Goal: Use online tool/utility: Utilize a website feature to perform a specific function

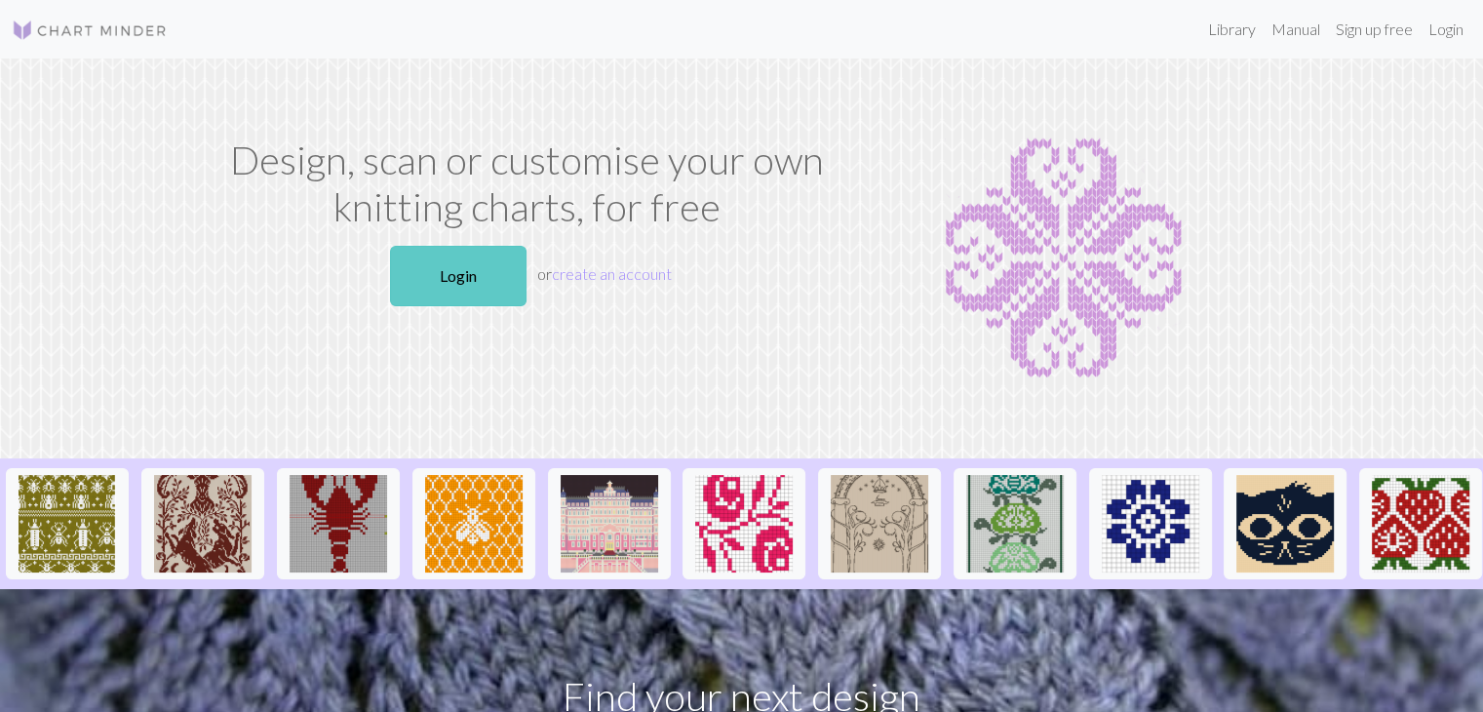
click at [481, 264] on link "Login" at bounding box center [458, 276] width 136 height 60
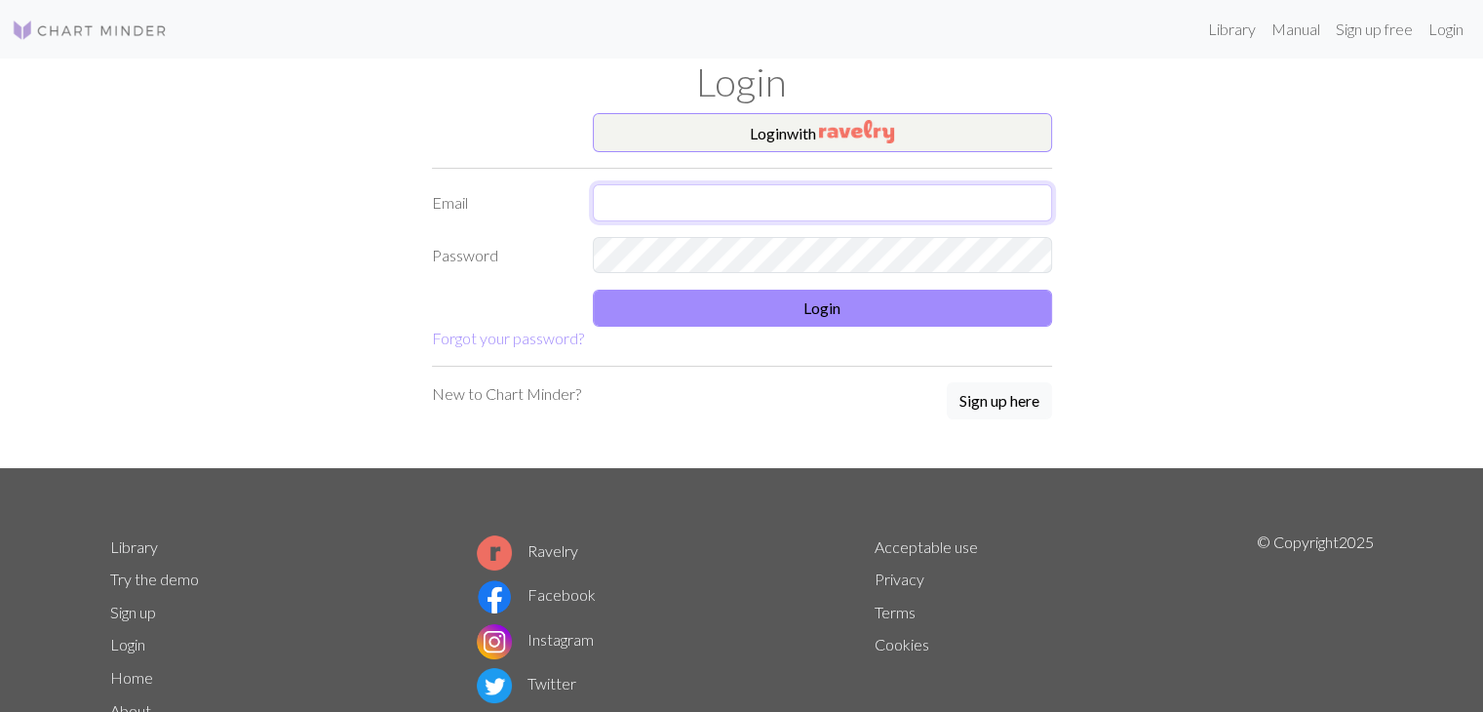
type input "[EMAIL_ADDRESS][DOMAIN_NAME]"
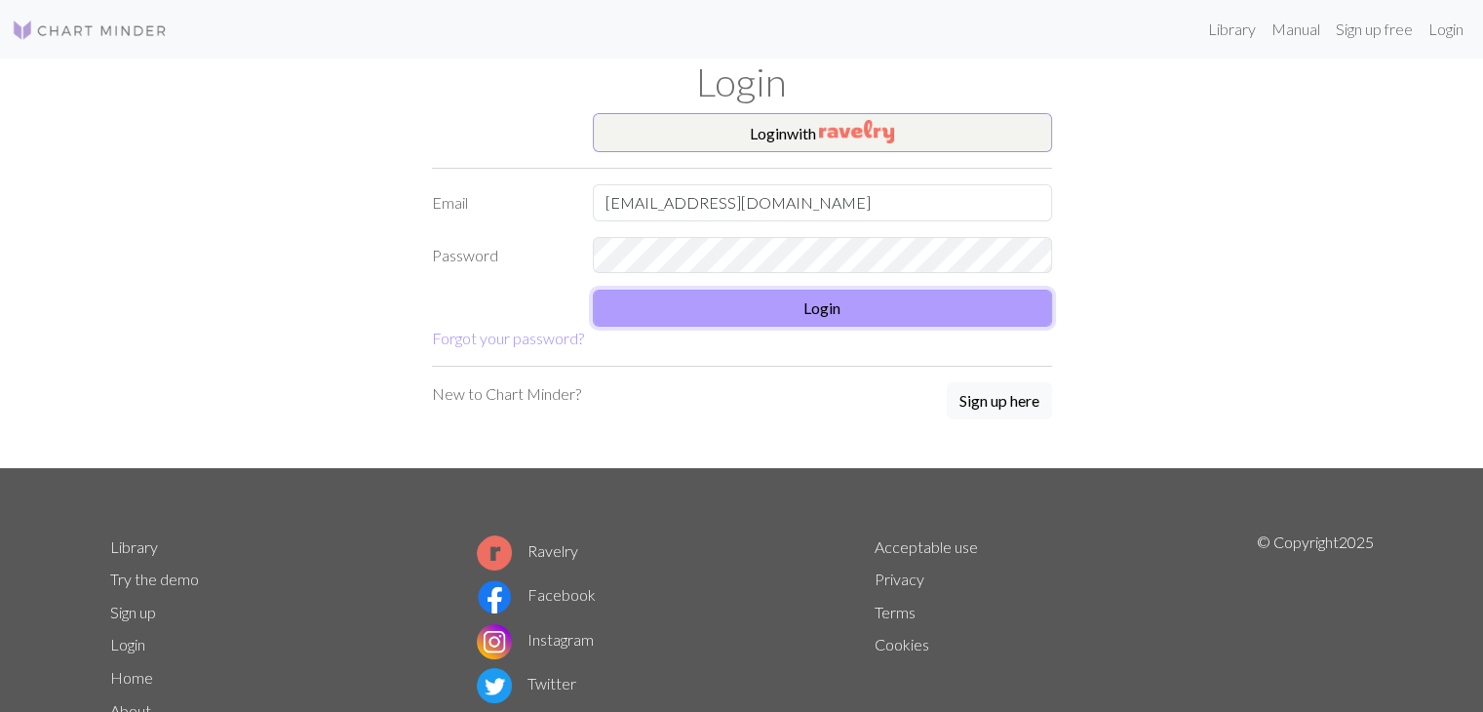
click at [767, 314] on button "Login" at bounding box center [822, 308] width 459 height 37
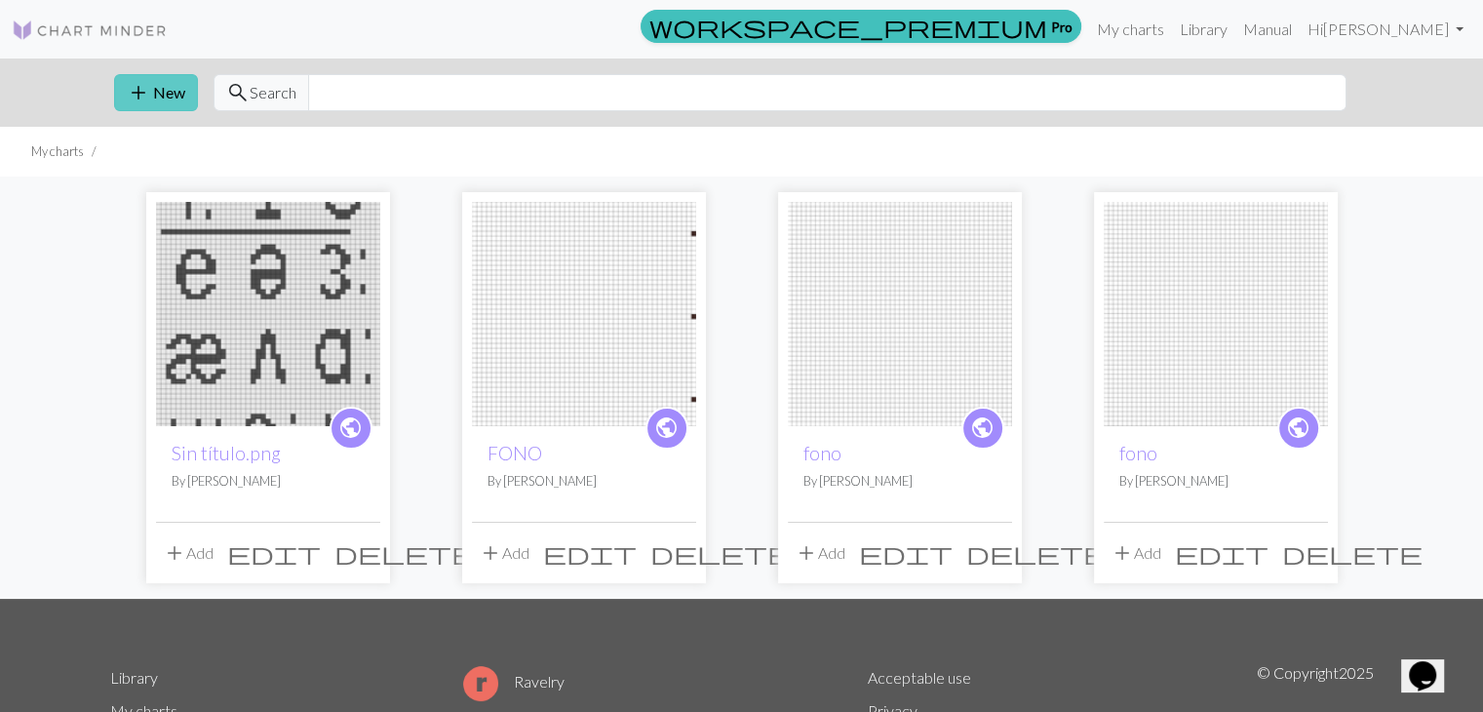
click at [167, 99] on button "add New" at bounding box center [156, 92] width 84 height 37
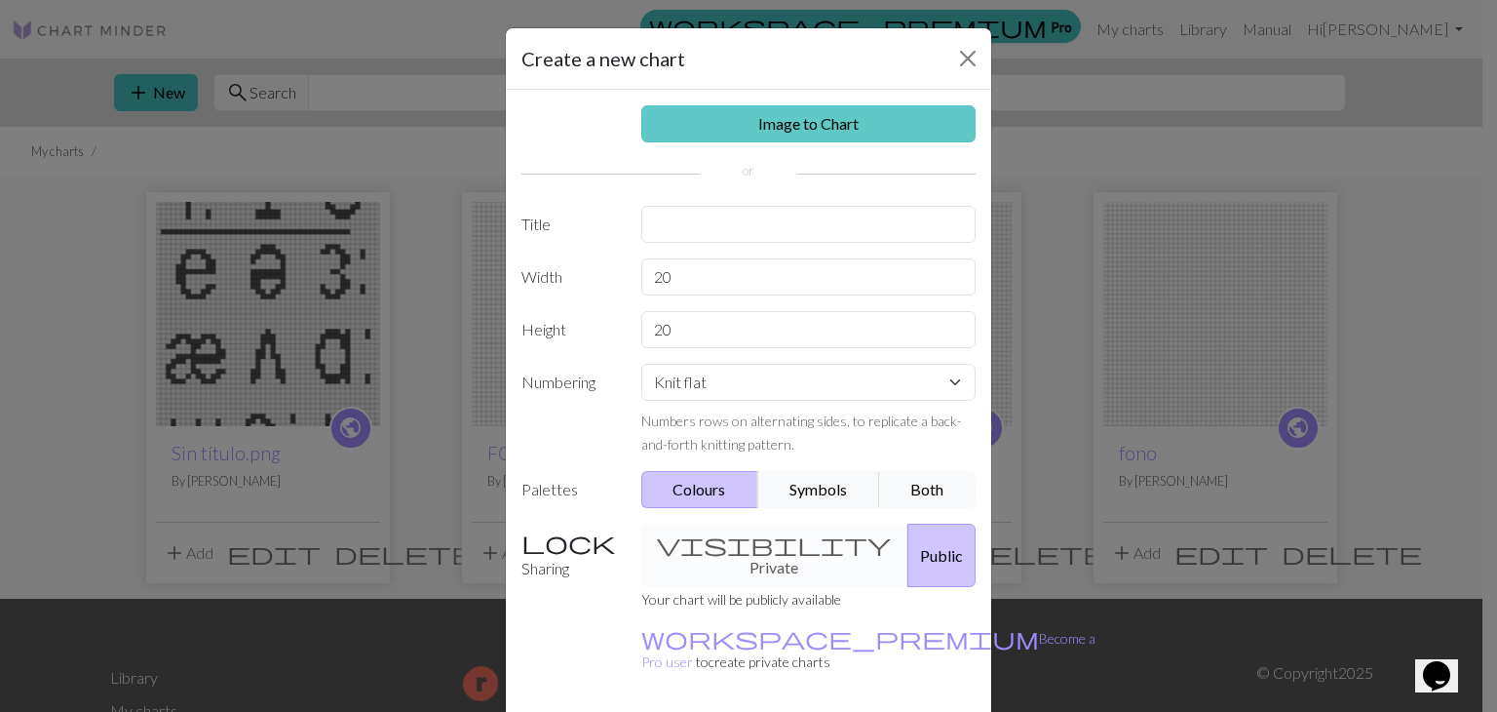
click at [846, 114] on link "Image to Chart" at bounding box center [808, 123] width 335 height 37
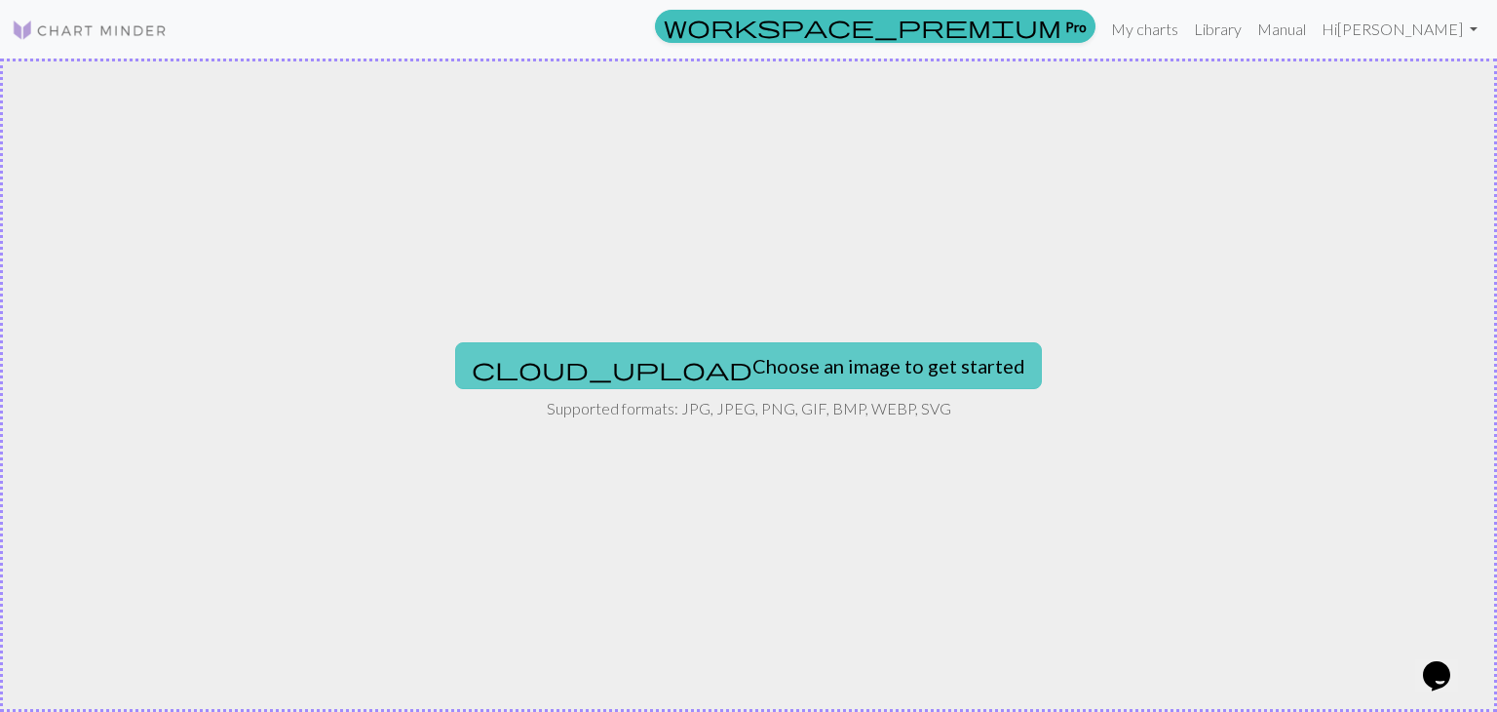
click at [745, 384] on button "cloud_upload Choose an image to get started" at bounding box center [748, 365] width 587 height 47
click at [685, 374] on button "cloud_upload Choose an image to get started" at bounding box center [748, 365] width 587 height 47
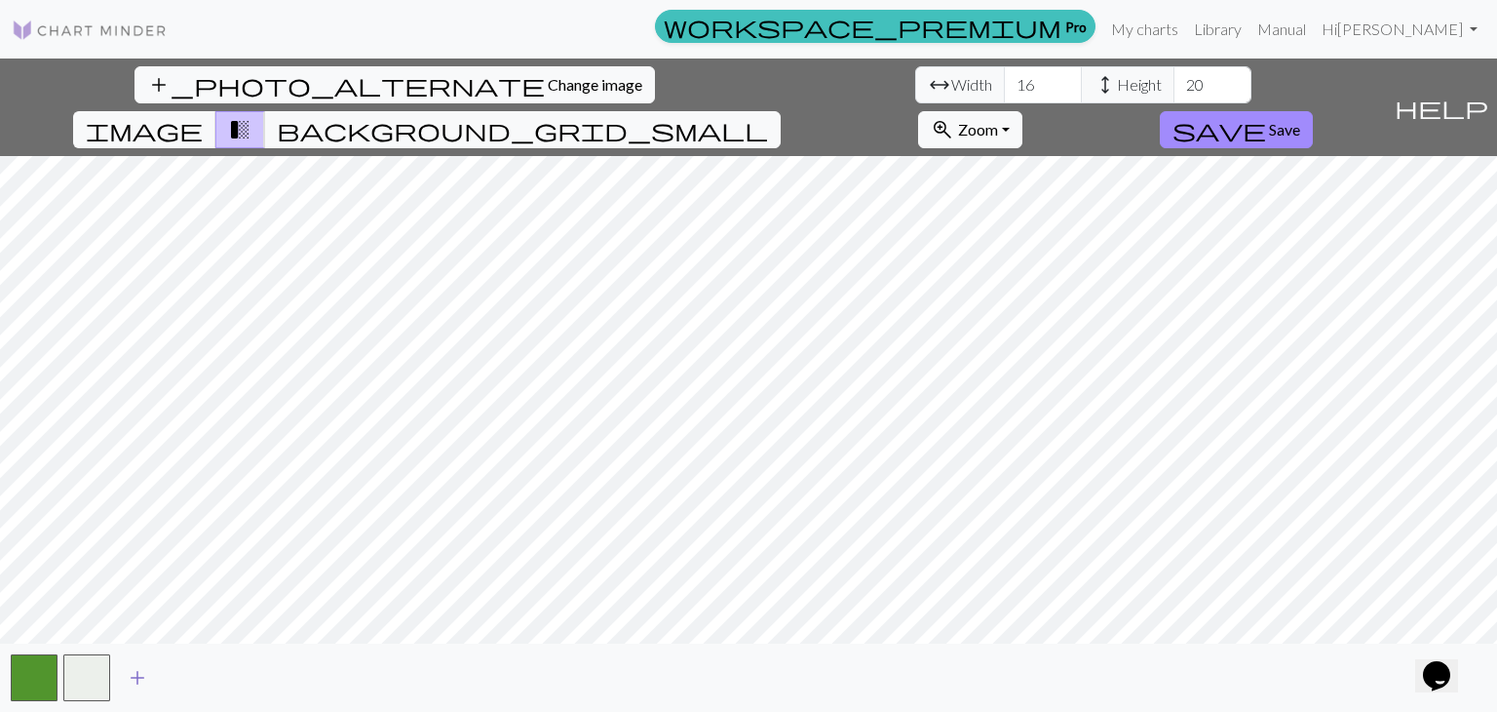
click at [140, 668] on span "add" at bounding box center [137, 677] width 23 height 27
click at [182, 676] on span "add" at bounding box center [189, 677] width 23 height 27
click at [1004, 91] on input "16" at bounding box center [1043, 84] width 78 height 37
drag, startPoint x: 468, startPoint y: 85, endPoint x: 456, endPoint y: 83, distance: 11.9
click at [1004, 83] on input "16" at bounding box center [1043, 84] width 78 height 37
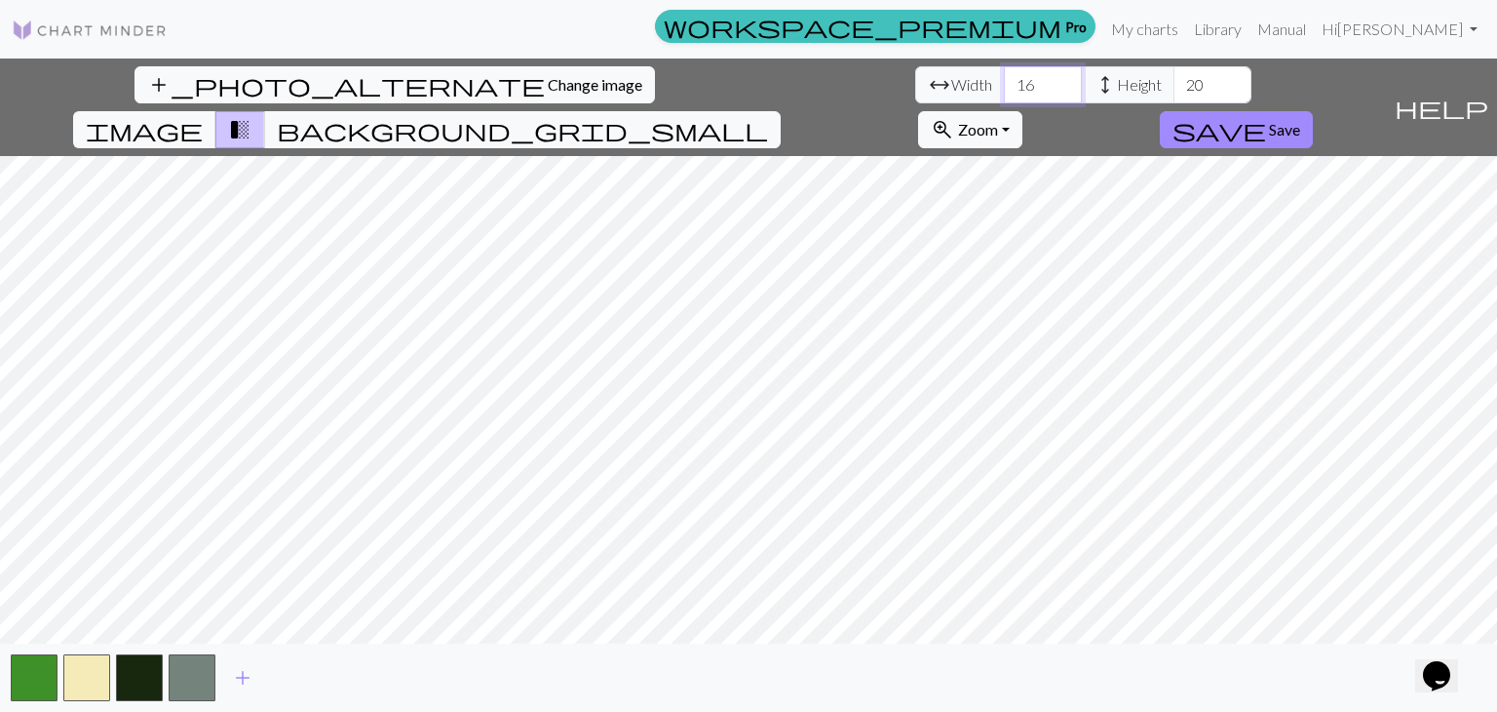
drag, startPoint x: 466, startPoint y: 87, endPoint x: 435, endPoint y: 87, distance: 31.2
click at [1004, 87] on input "16" at bounding box center [1043, 84] width 78 height 37
type input "30"
click at [1174, 87] on input "20" at bounding box center [1213, 84] width 78 height 37
type input "2"
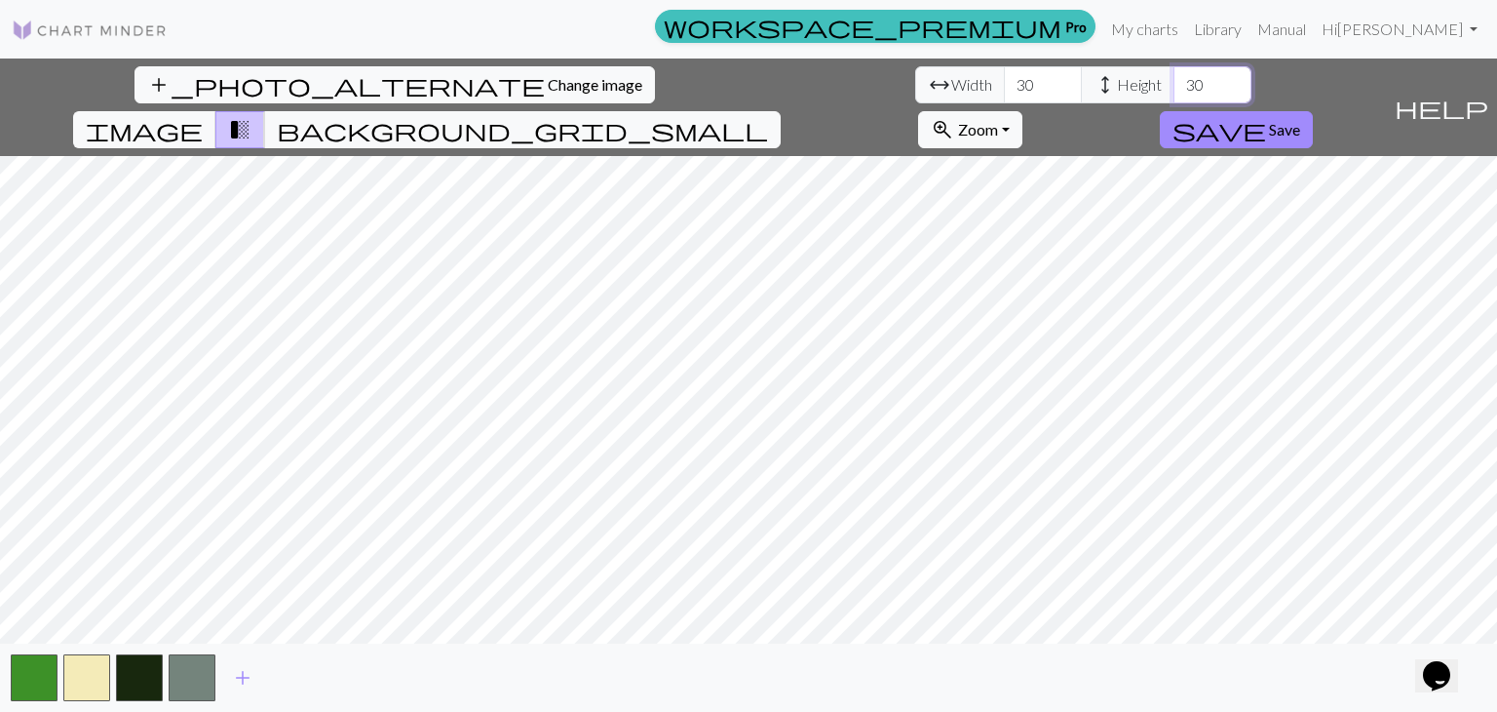
type input "3"
type input "5"
drag, startPoint x: 477, startPoint y: 83, endPoint x: 425, endPoint y: 93, distance: 52.6
click at [915, 93] on div "arrow_range Width 30 height Height" at bounding box center [1083, 84] width 336 height 37
type input "100"
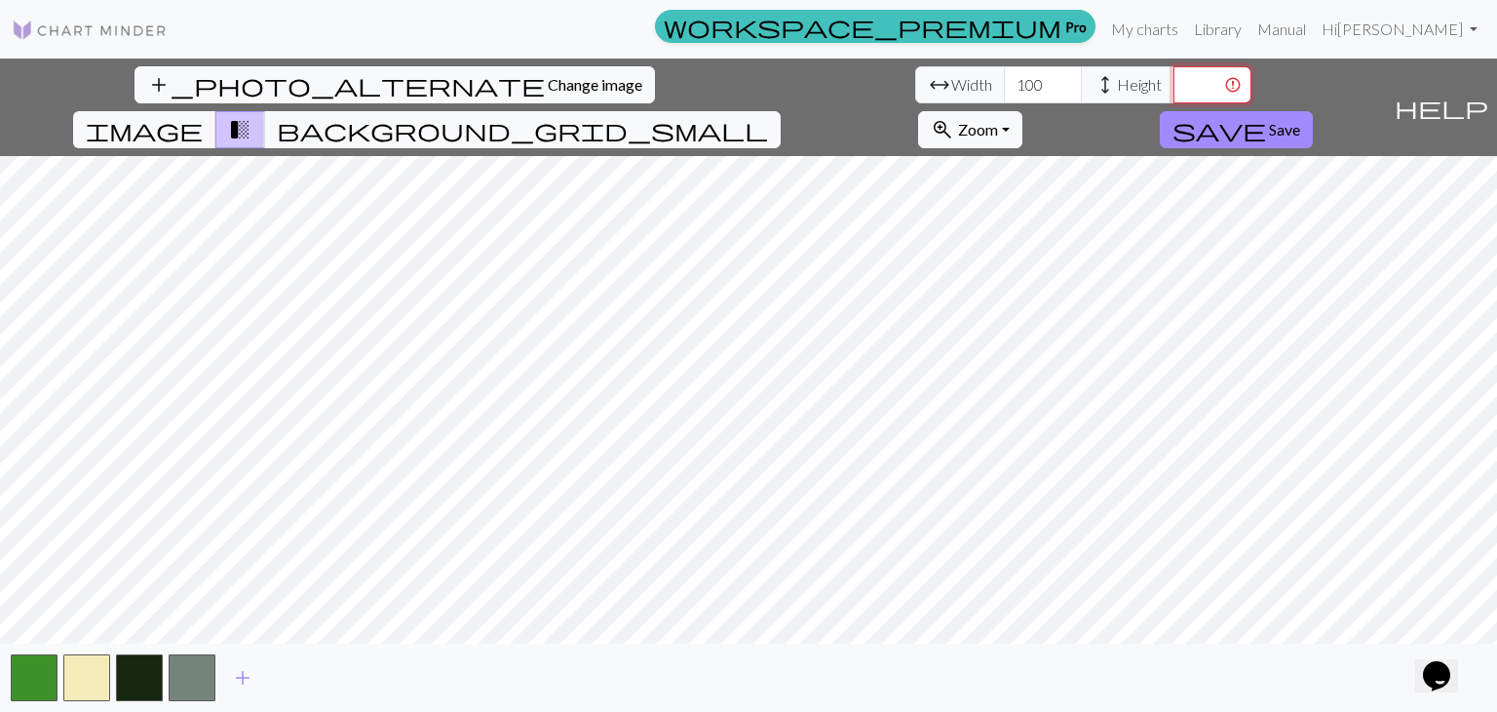
click at [1174, 82] on input "number" at bounding box center [1213, 84] width 78 height 37
type input "100"
click at [203, 116] on span "image" at bounding box center [144, 129] width 117 height 27
click at [251, 116] on span "transition_fade" at bounding box center [239, 129] width 23 height 27
click at [768, 116] on span "background_grid_small" at bounding box center [522, 129] width 491 height 27
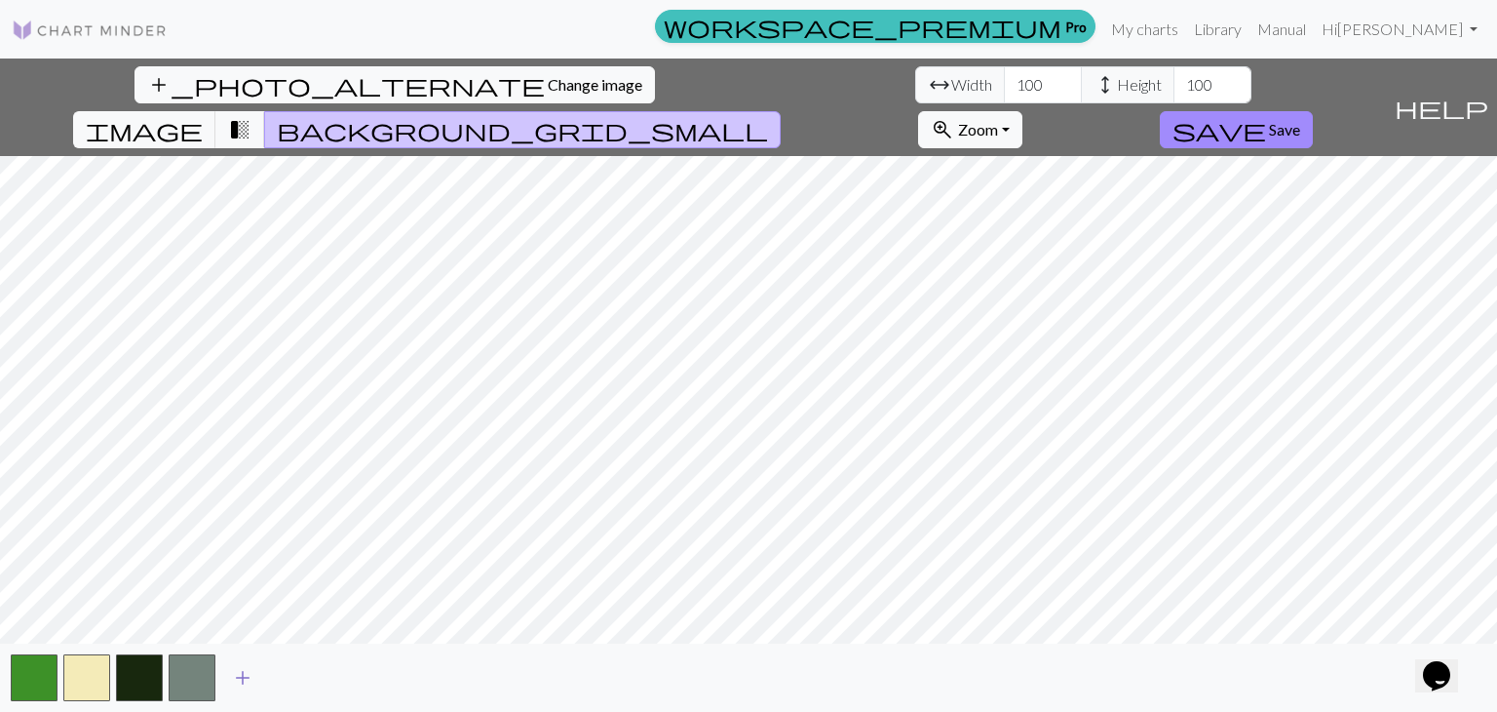
click at [228, 678] on button "add" at bounding box center [242, 677] width 49 height 37
click at [279, 680] on button "add" at bounding box center [295, 677] width 49 height 37
click at [339, 673] on span "add" at bounding box center [347, 677] width 23 height 27
click at [389, 671] on span "add" at bounding box center [400, 677] width 23 height 27
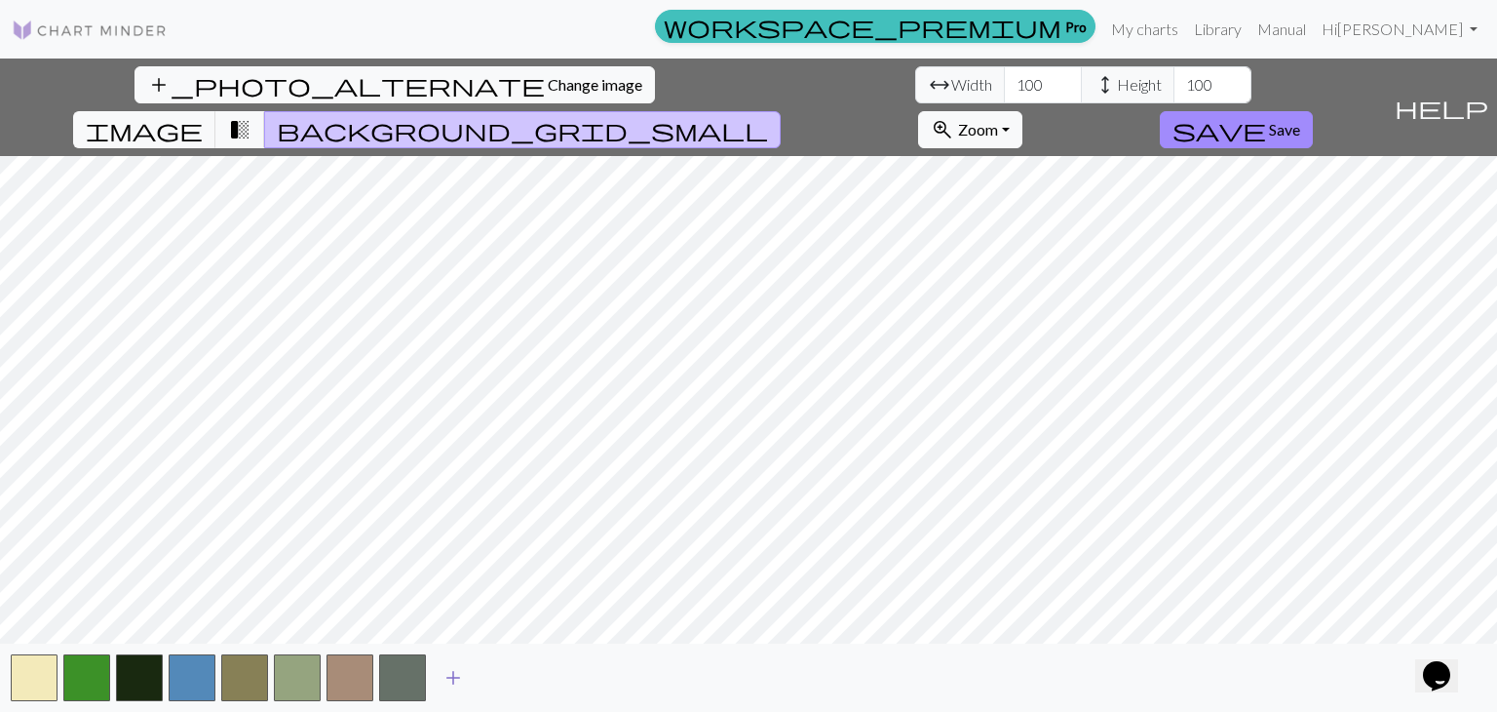
click at [460, 673] on span "add" at bounding box center [453, 677] width 23 height 27
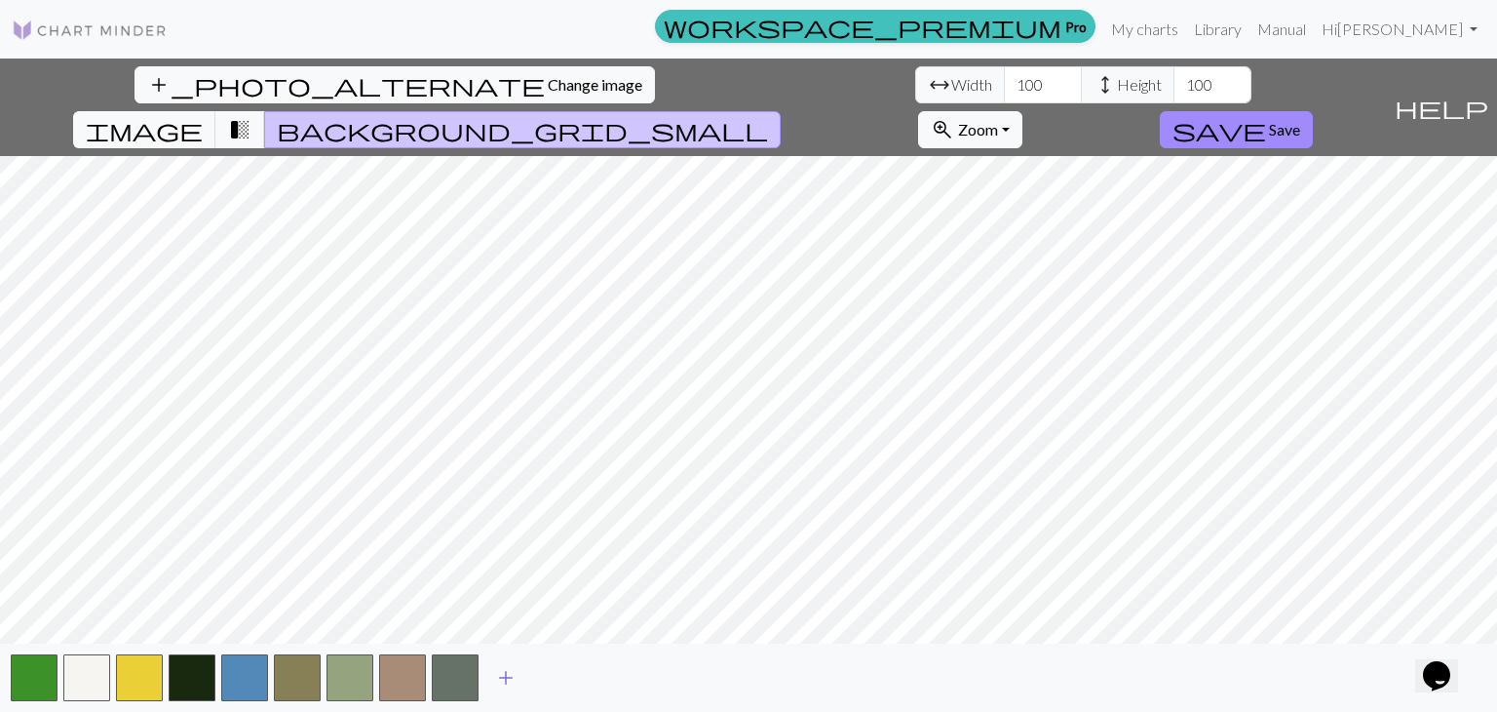
click at [507, 678] on span "add" at bounding box center [505, 677] width 23 height 27
click at [554, 679] on span "add" at bounding box center [558, 677] width 23 height 27
click at [604, 679] on span "add" at bounding box center [610, 677] width 23 height 27
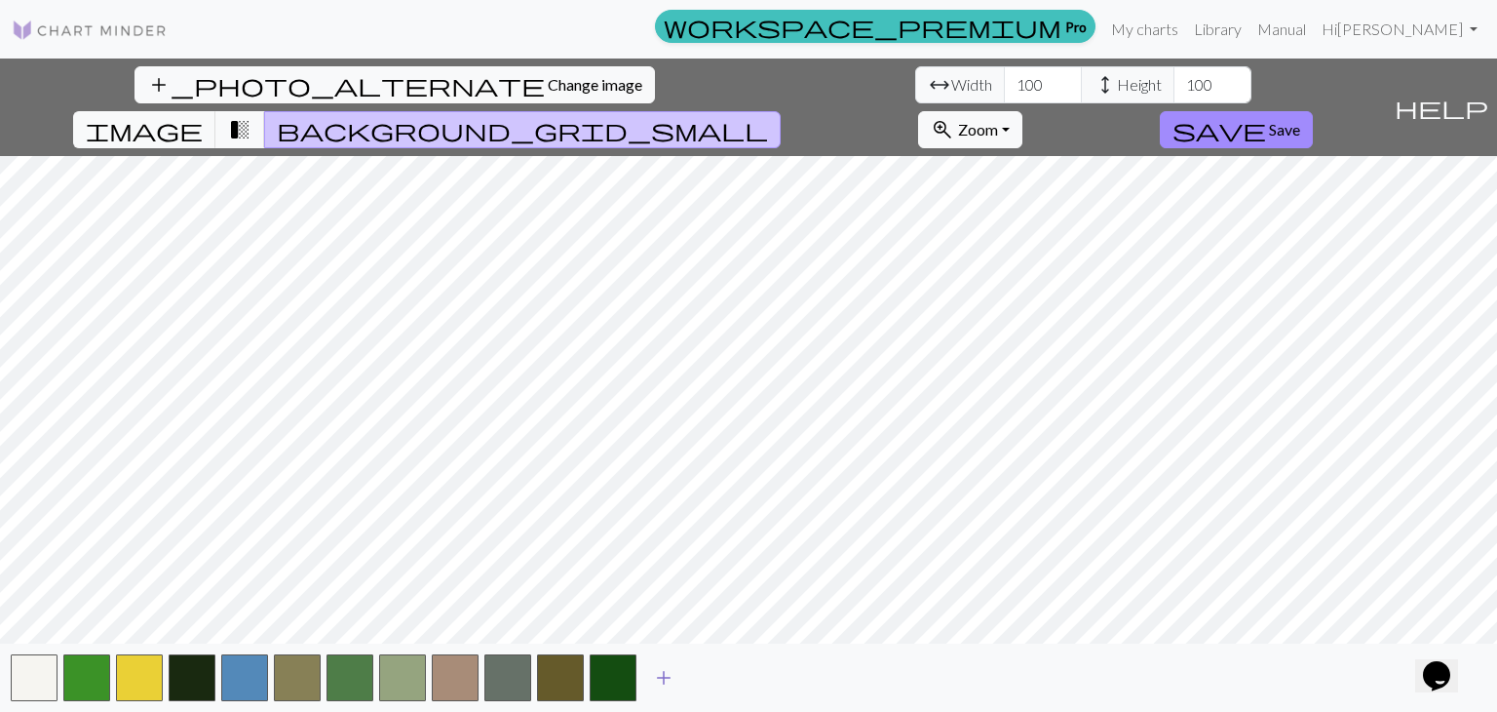
click at [675, 672] on button "add" at bounding box center [663, 677] width 49 height 37
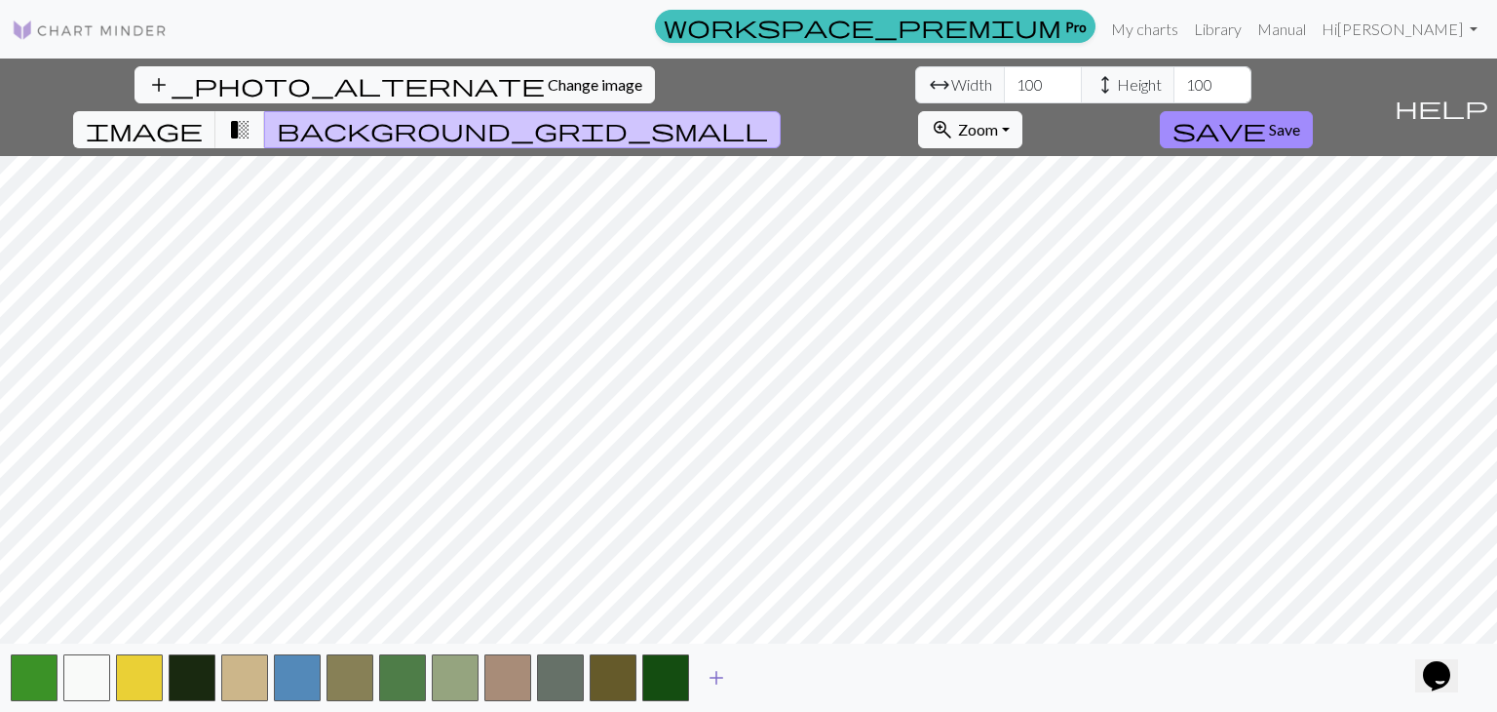
click at [706, 676] on span "add" at bounding box center [716, 677] width 23 height 27
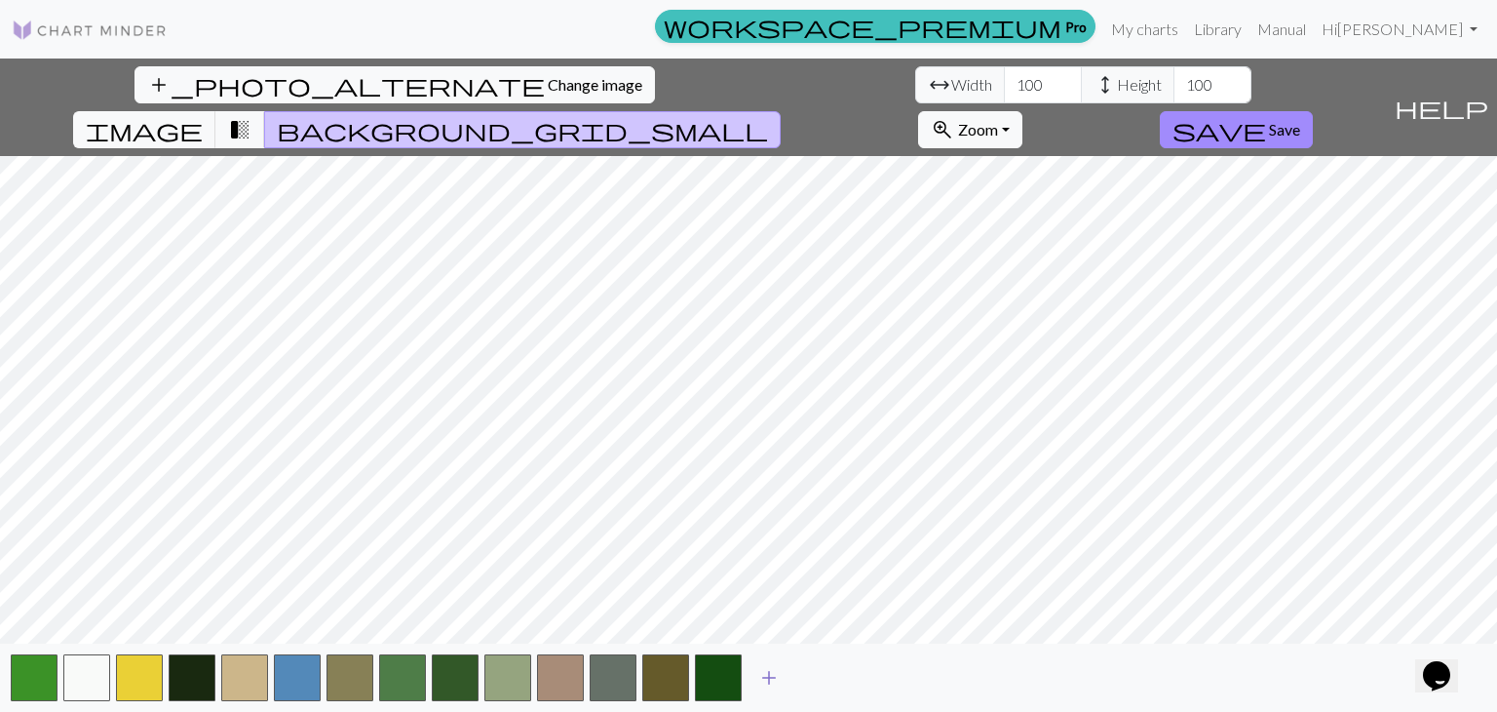
click at [768, 675] on span "add" at bounding box center [768, 677] width 23 height 27
click at [828, 678] on span "add" at bounding box center [821, 677] width 23 height 27
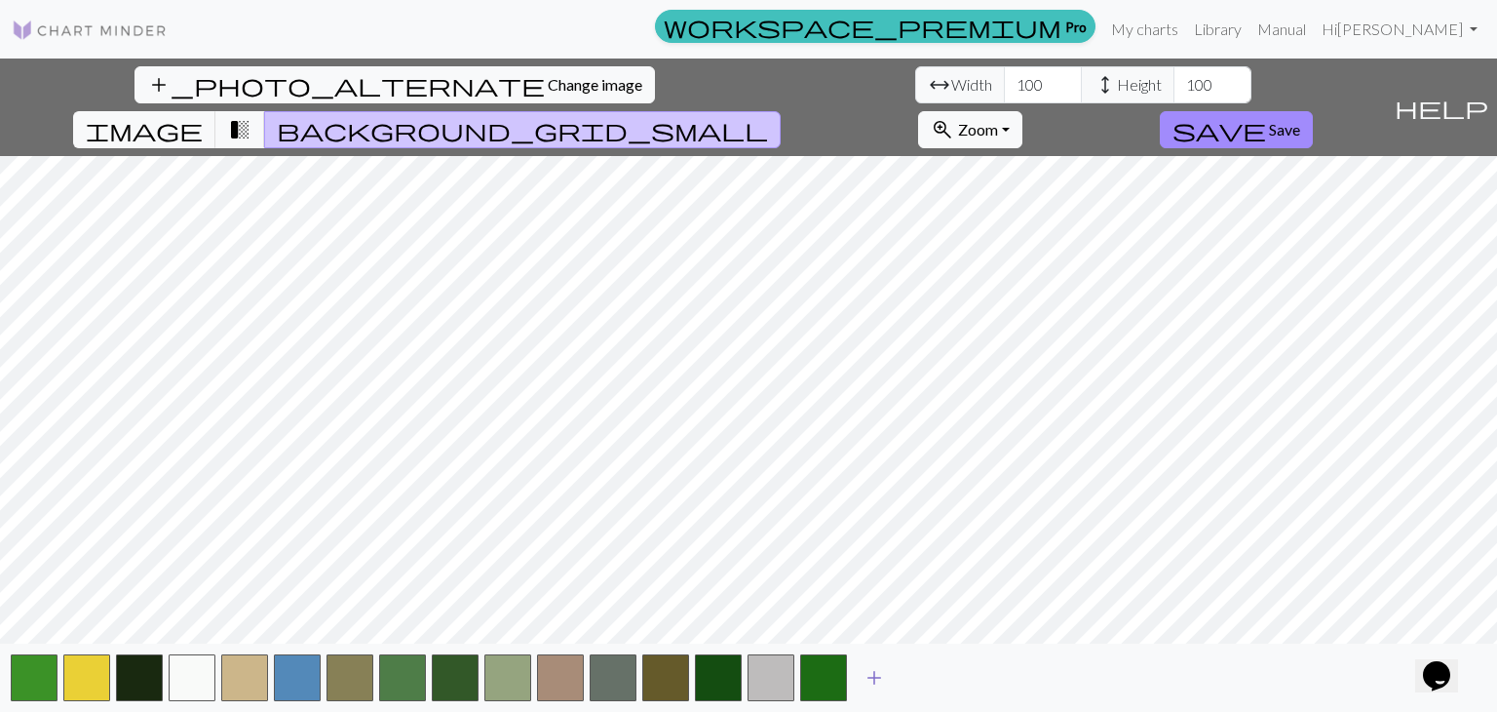
click at [869, 672] on span "add" at bounding box center [874, 677] width 23 height 27
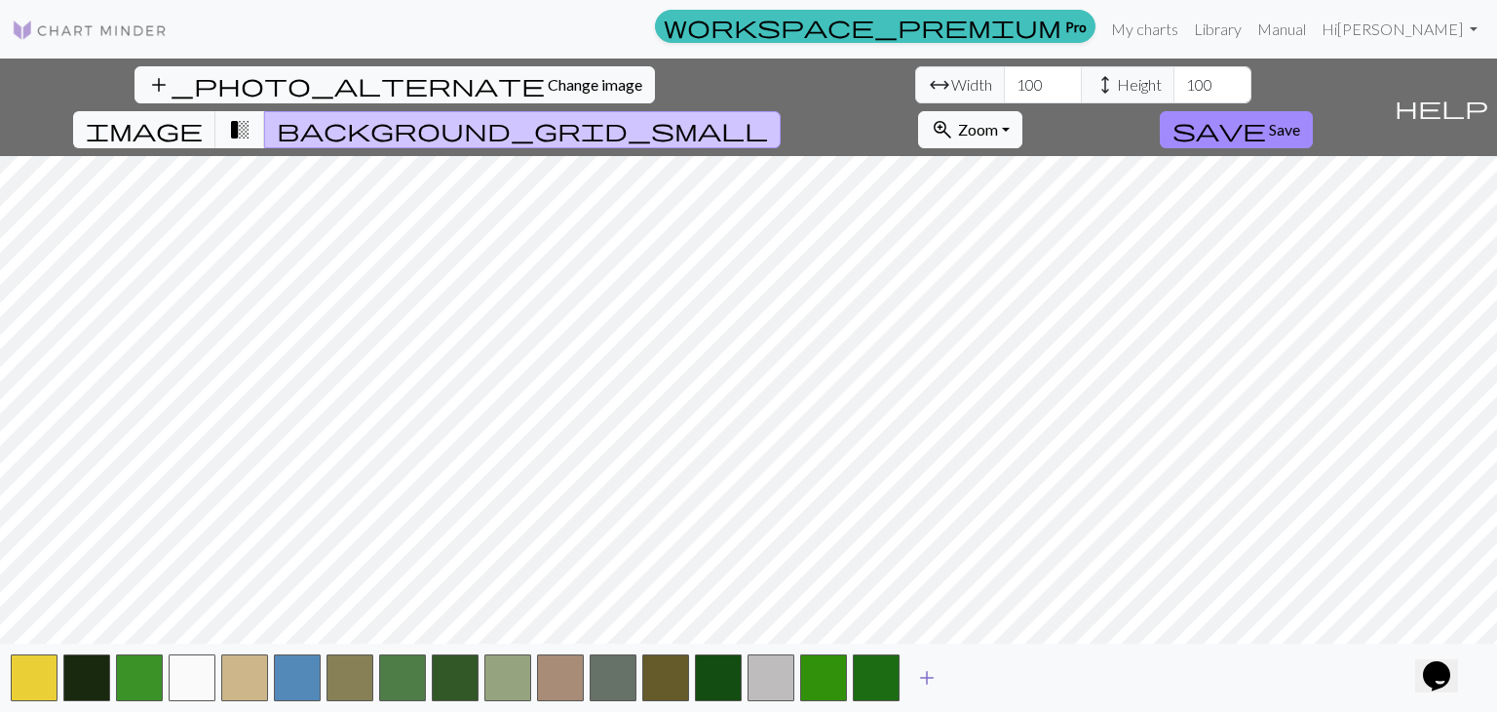
click at [919, 678] on span "add" at bounding box center [926, 677] width 23 height 27
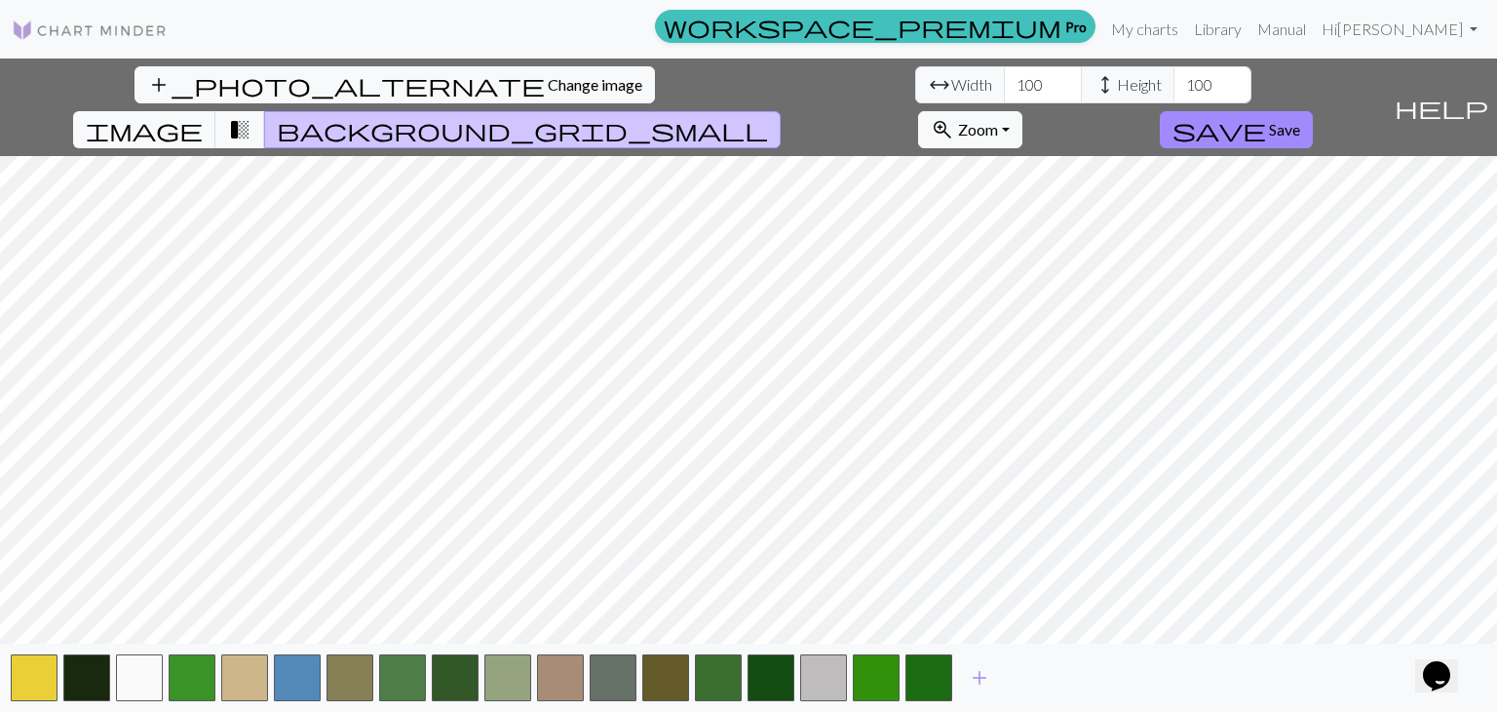
click at [952, 676] on div "add" at bounding box center [748, 677] width 1497 height 68
click at [971, 675] on span "add" at bounding box center [979, 677] width 23 height 27
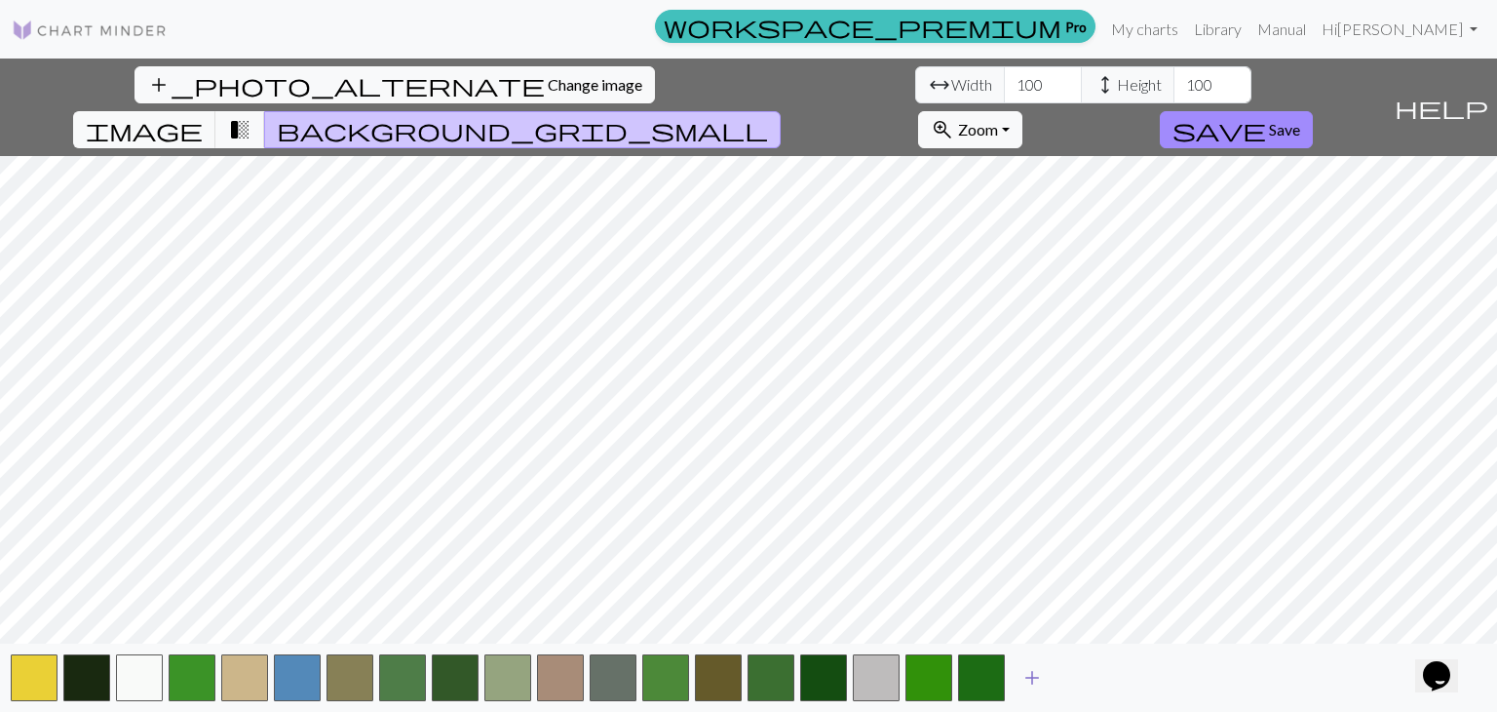
click at [1014, 675] on button "add" at bounding box center [1032, 677] width 49 height 37
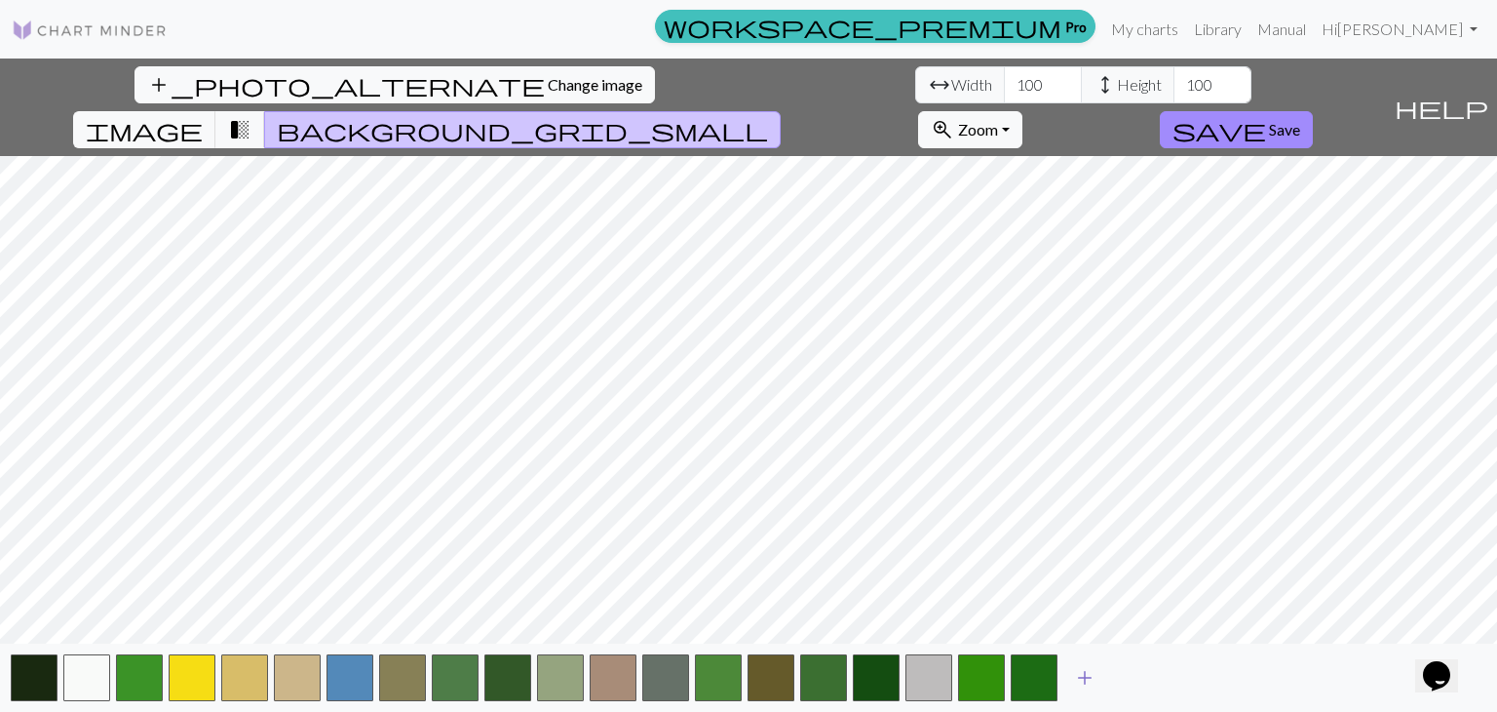
click at [1092, 673] on span "add" at bounding box center [1084, 677] width 23 height 27
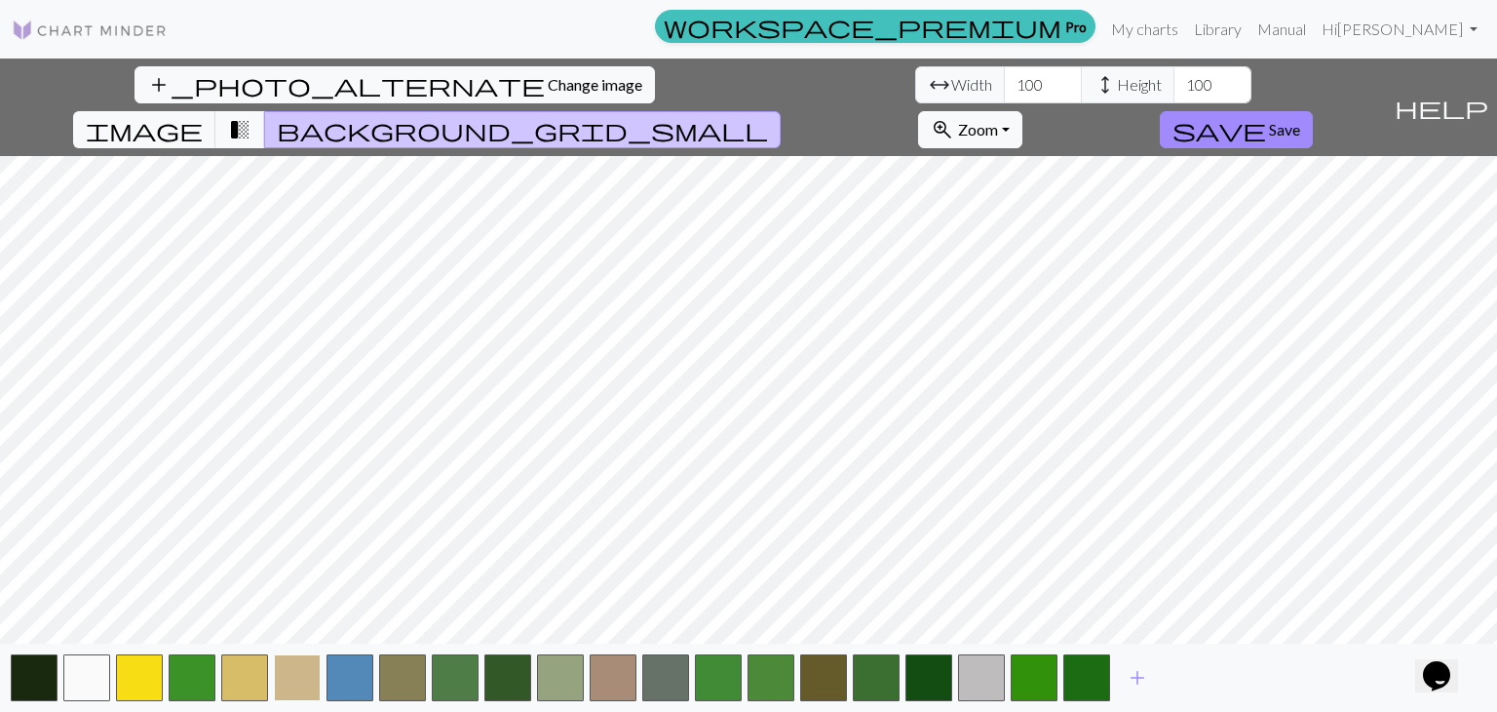
click at [303, 656] on button "button" at bounding box center [297, 677] width 47 height 47
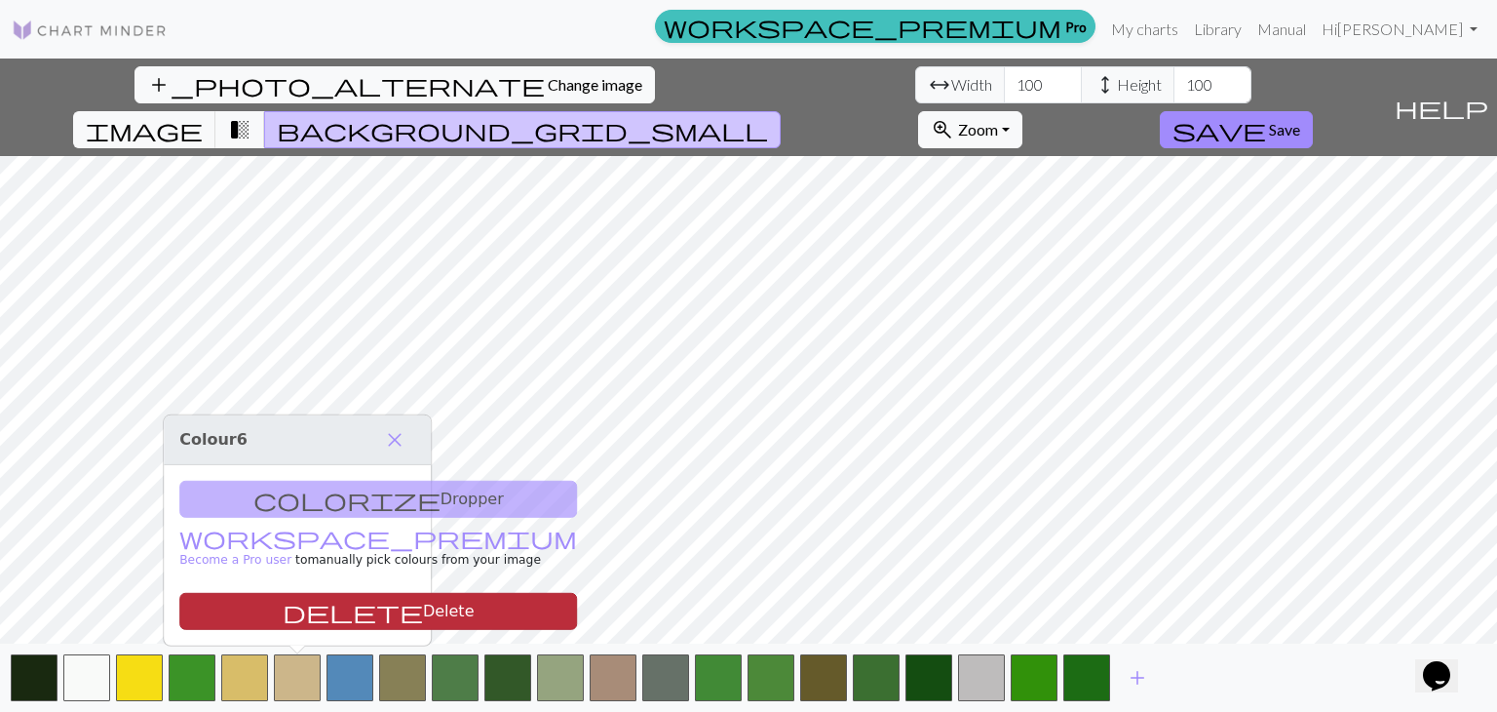
click at [322, 616] on button "delete Delete" at bounding box center [378, 611] width 398 height 37
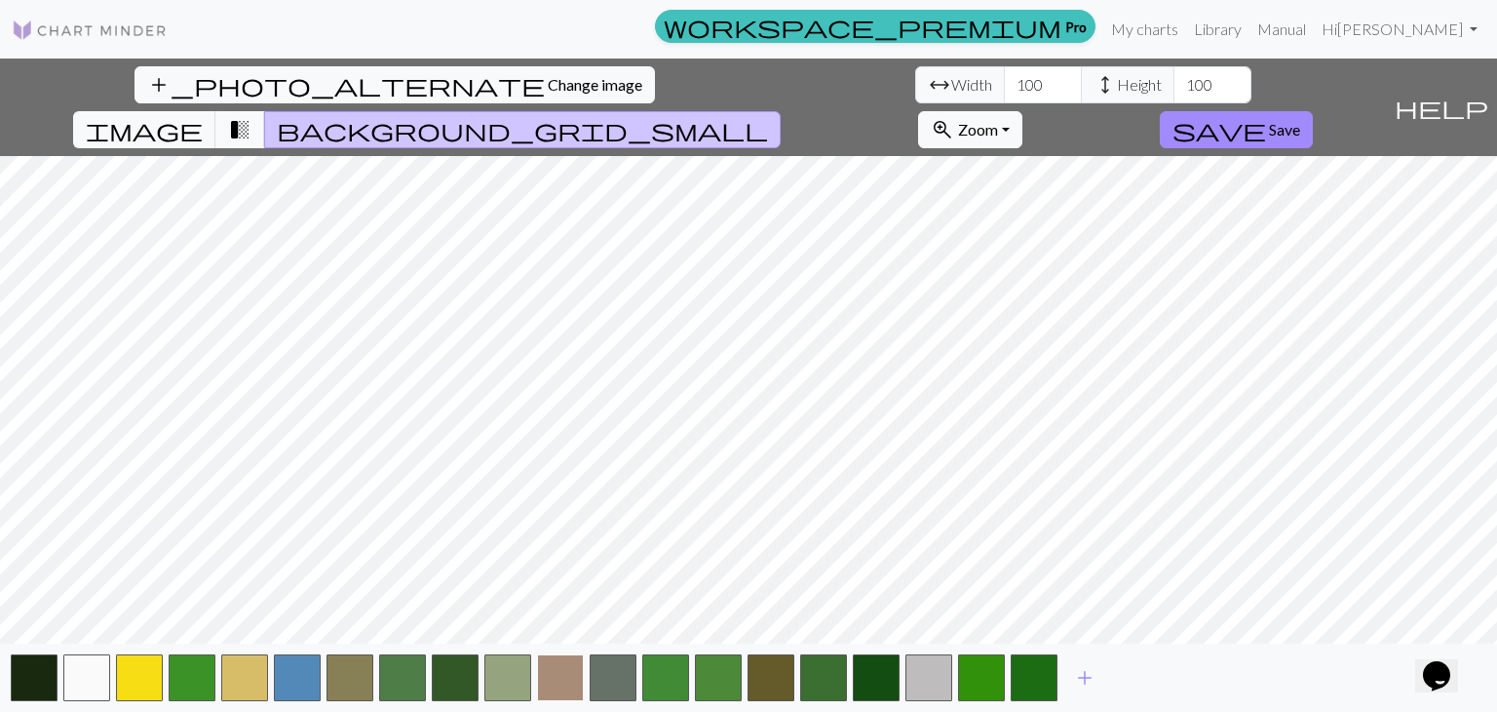
click at [567, 680] on button "button" at bounding box center [560, 677] width 47 height 47
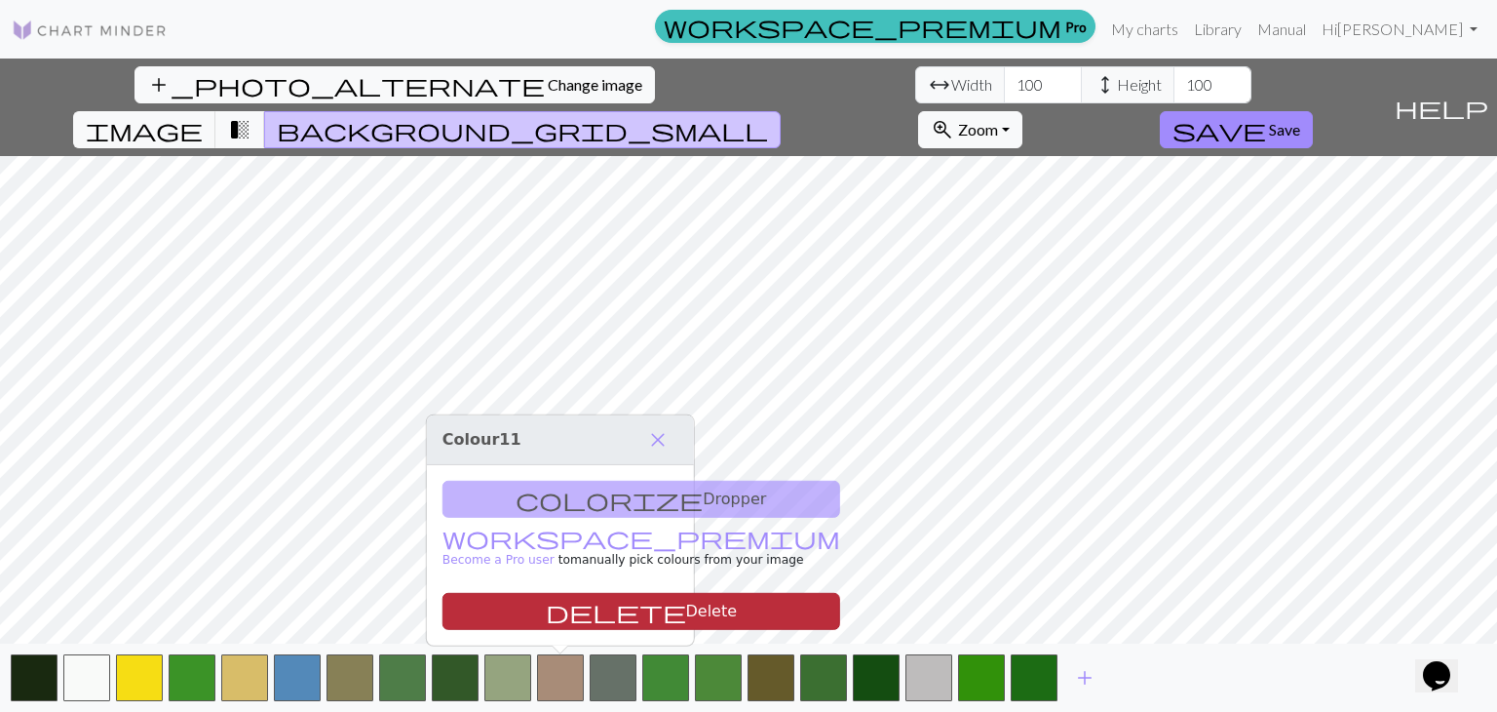
click at [594, 607] on button "delete Delete" at bounding box center [642, 611] width 398 height 37
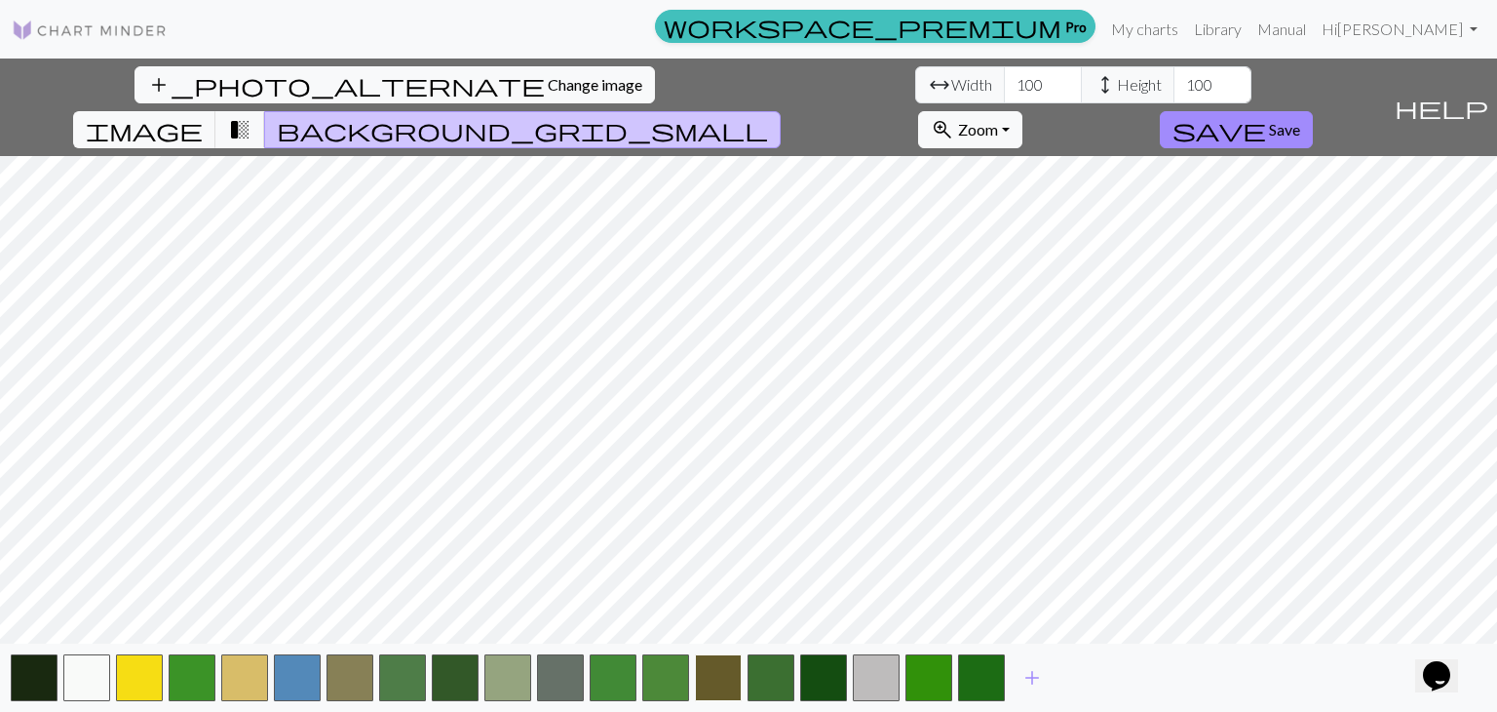
click at [720, 683] on button "button" at bounding box center [718, 677] width 47 height 47
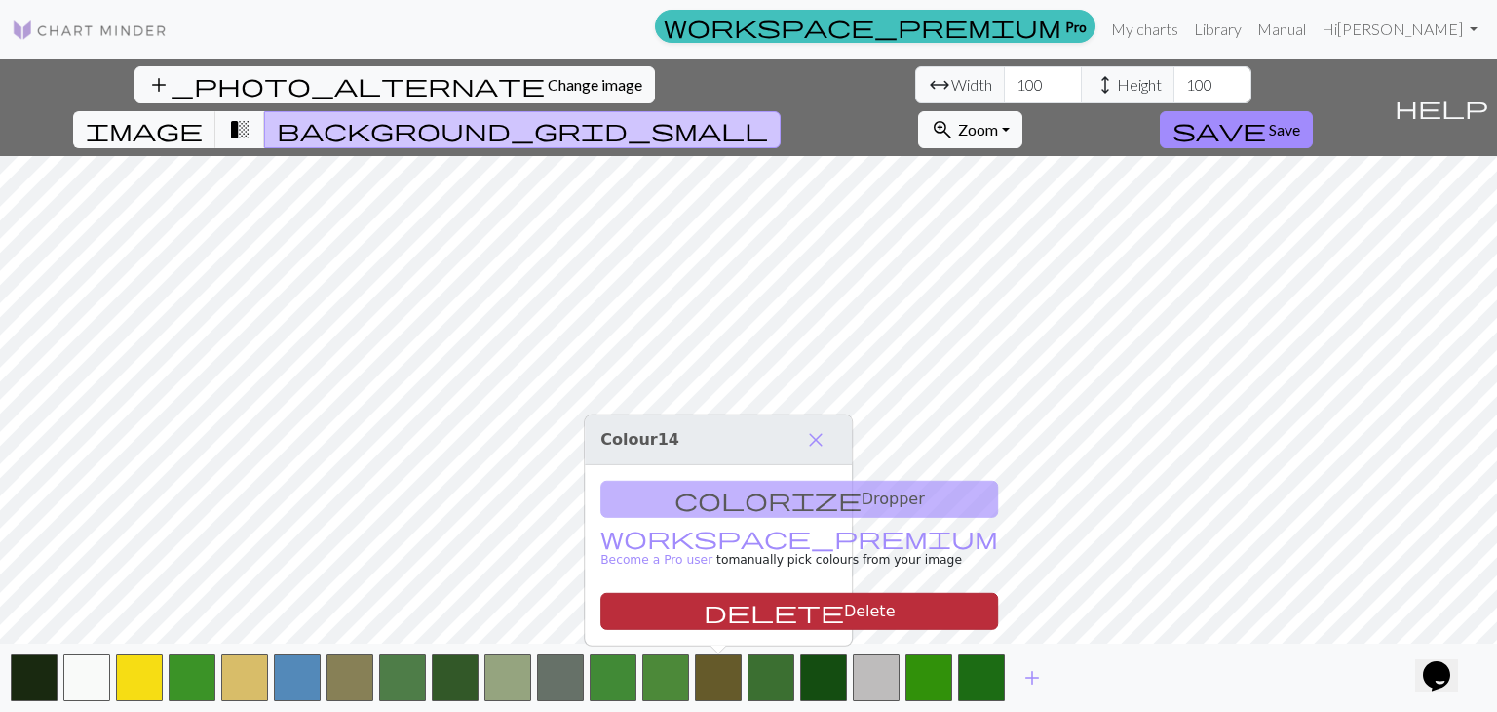
click at [737, 619] on button "delete Delete" at bounding box center [799, 611] width 398 height 37
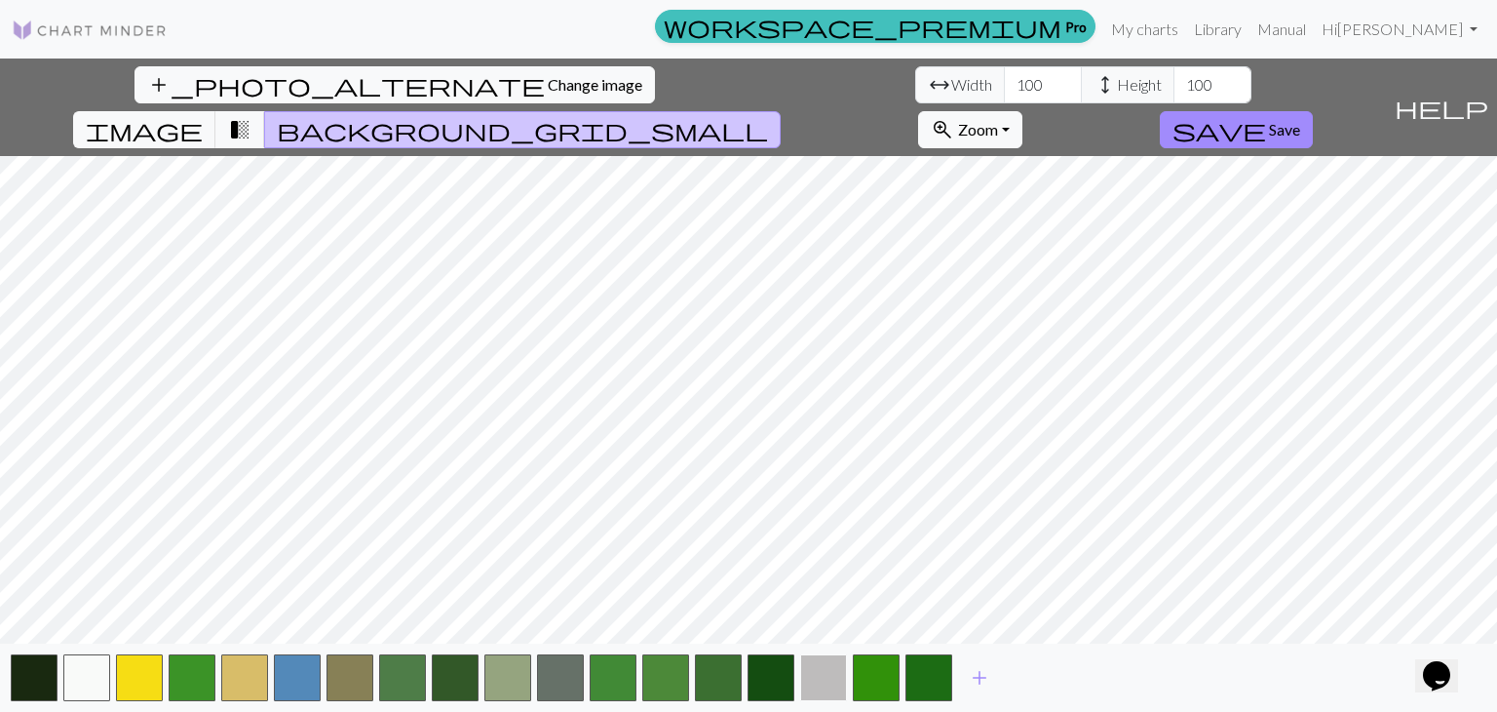
click at [813, 673] on button "button" at bounding box center [823, 677] width 47 height 47
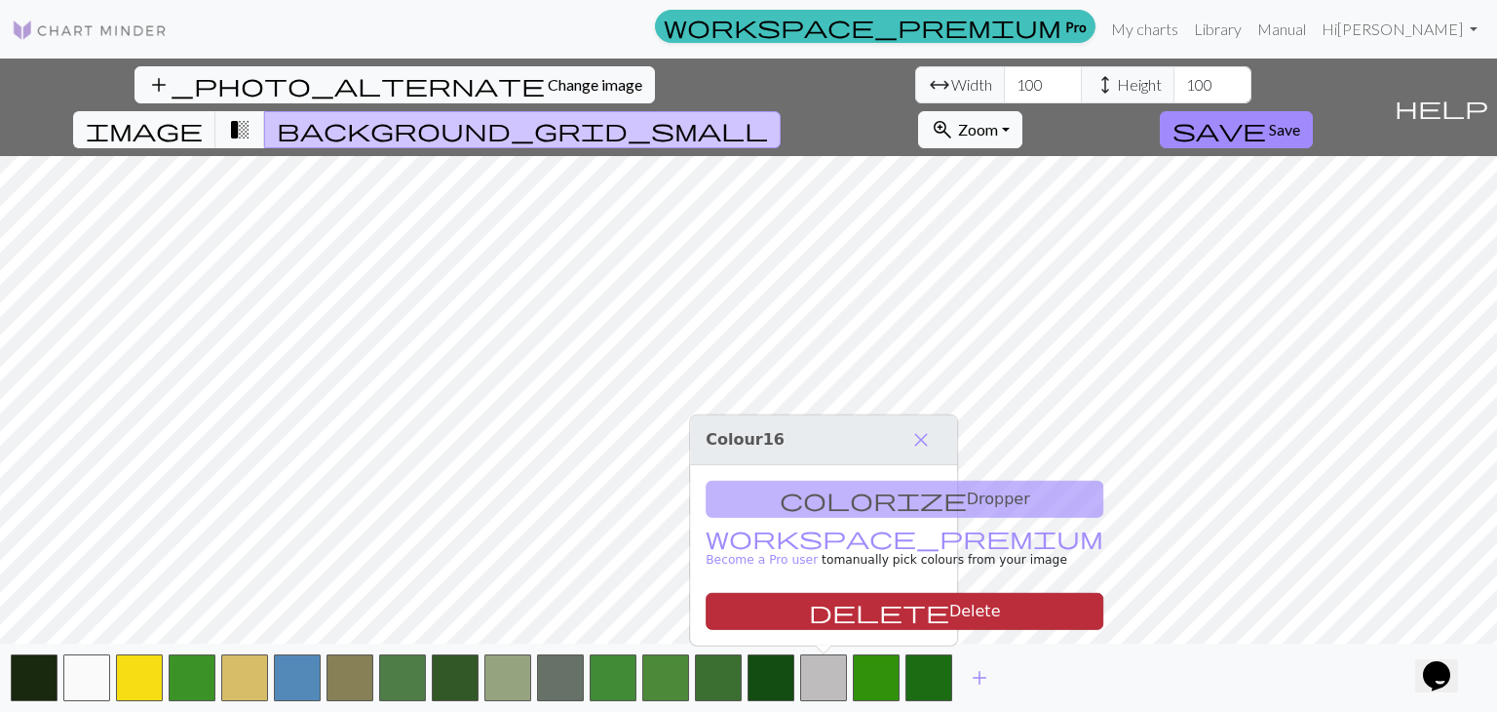
click at [845, 617] on button "delete Delete" at bounding box center [905, 611] width 398 height 37
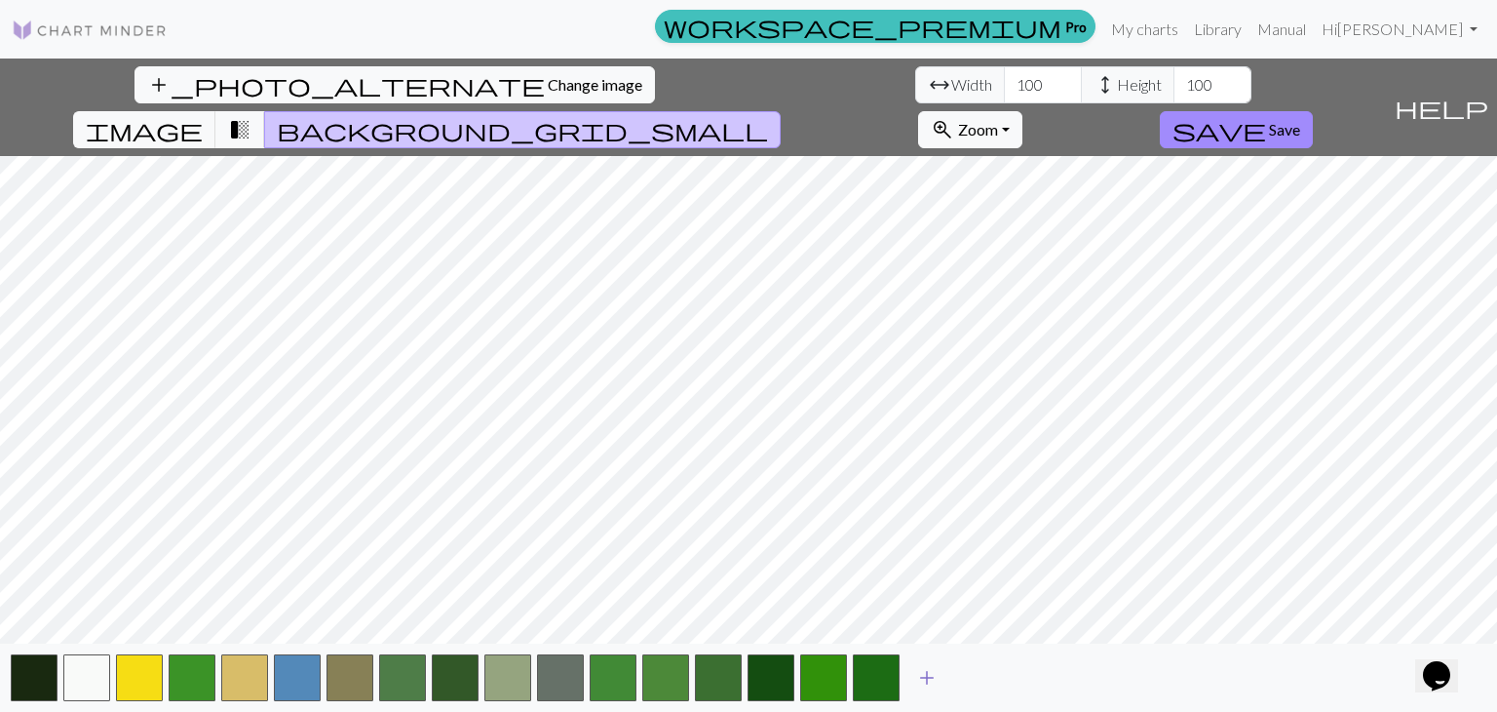
click at [925, 672] on span "add" at bounding box center [926, 677] width 23 height 27
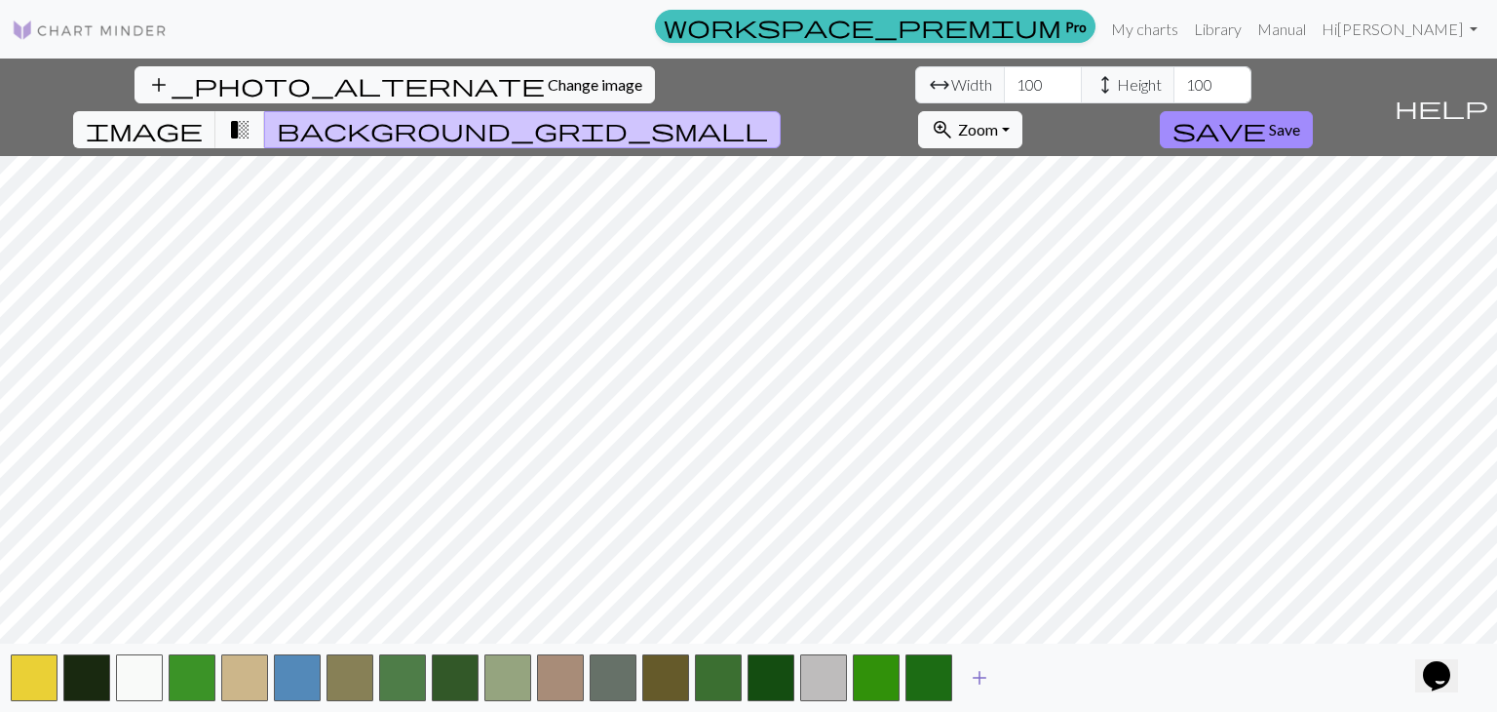
click at [994, 676] on button "add" at bounding box center [979, 677] width 49 height 37
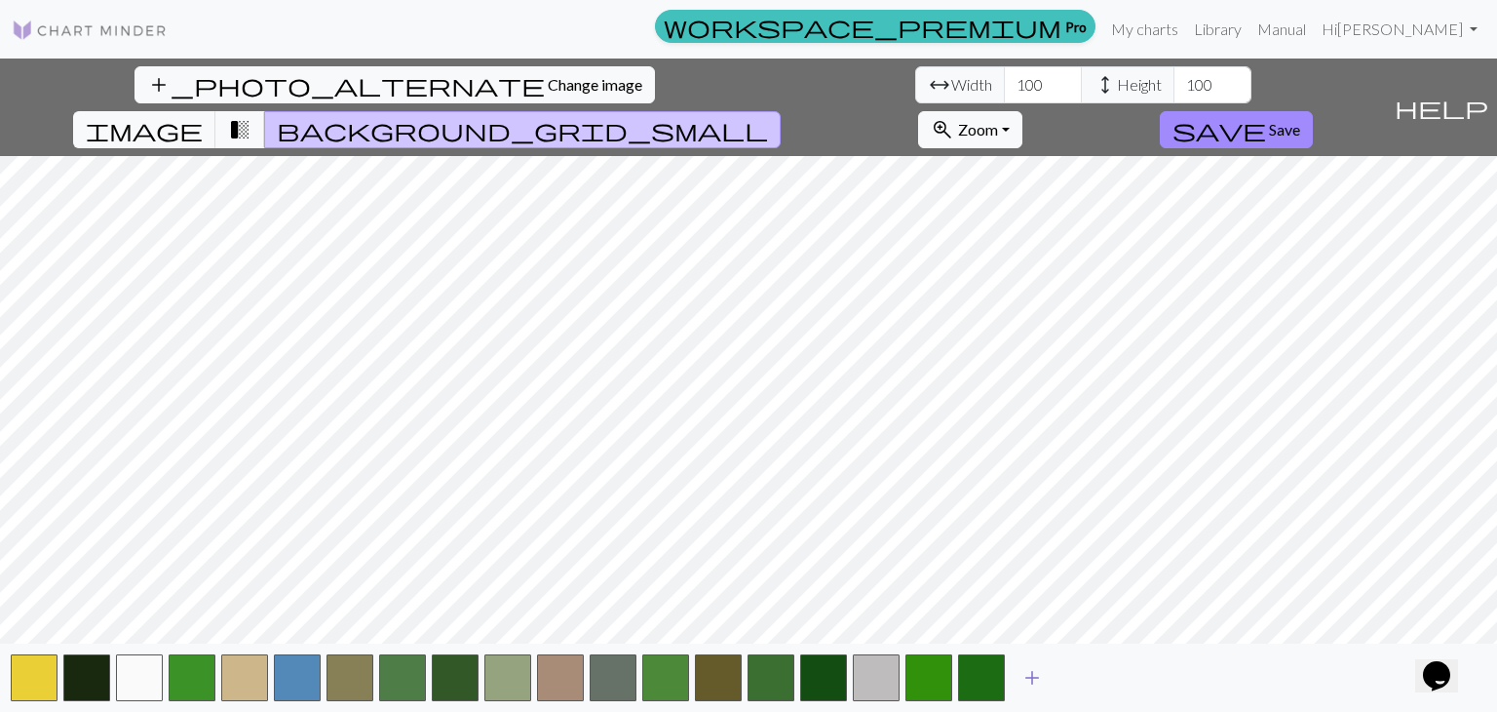
click at [1045, 691] on button "add" at bounding box center [1032, 677] width 49 height 37
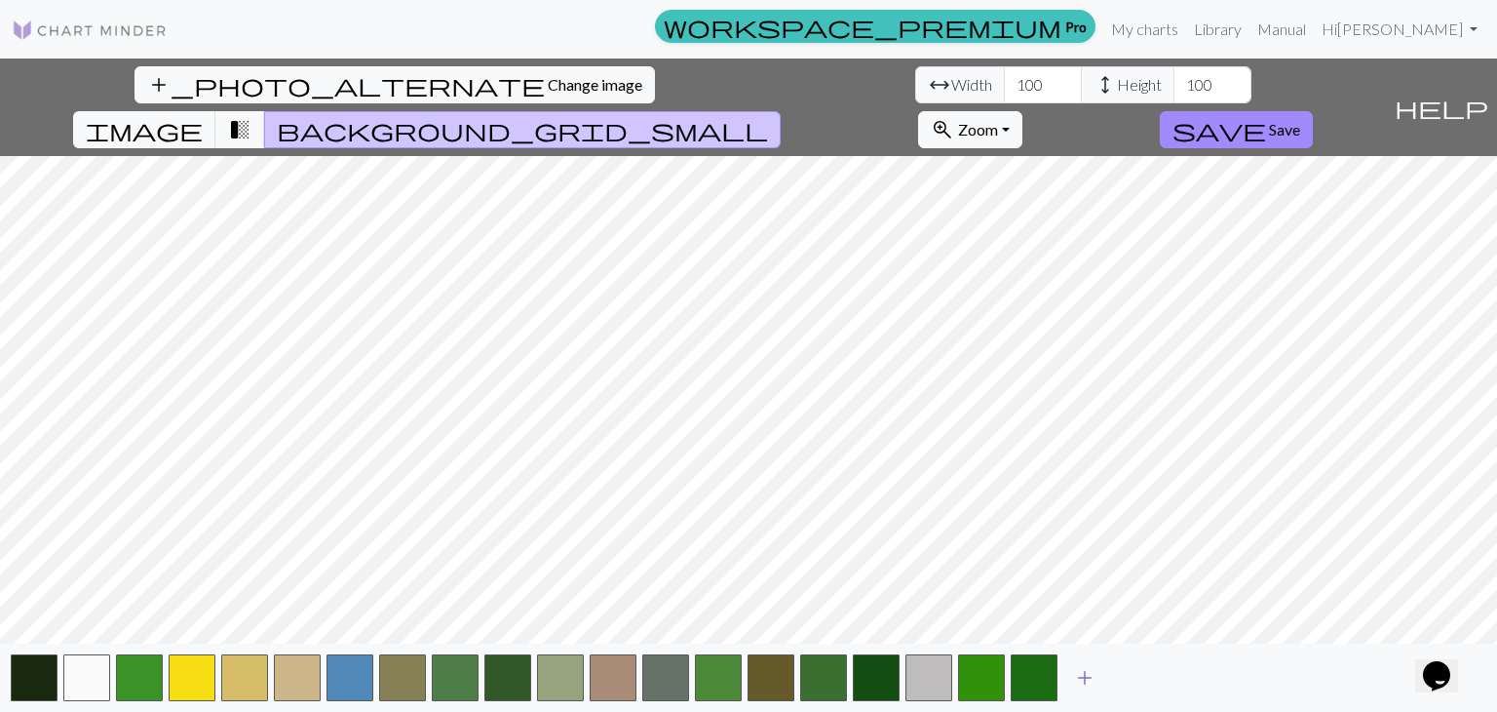
click at [1084, 676] on span "add" at bounding box center [1084, 677] width 23 height 27
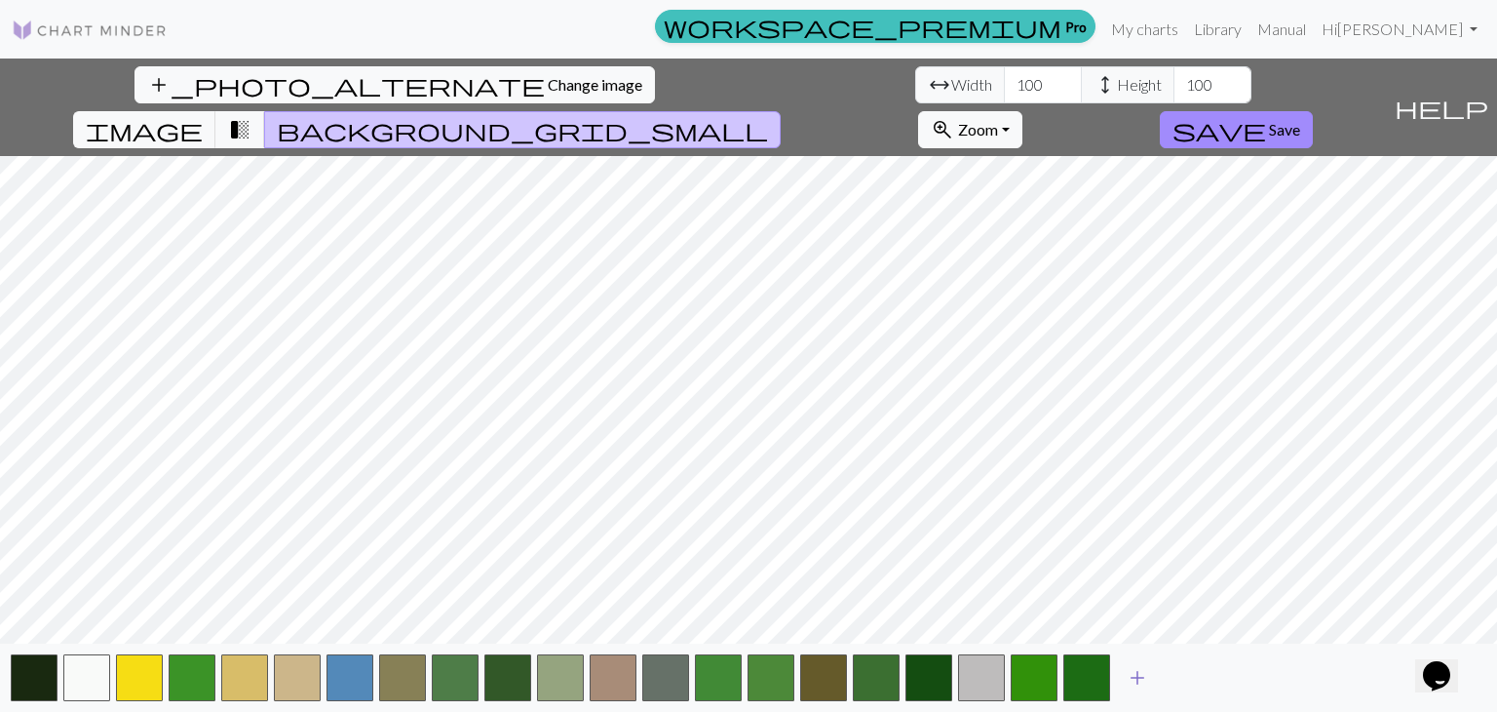
click at [1138, 669] on span "add" at bounding box center [1137, 677] width 23 height 27
click at [1179, 672] on span "add" at bounding box center [1190, 677] width 23 height 27
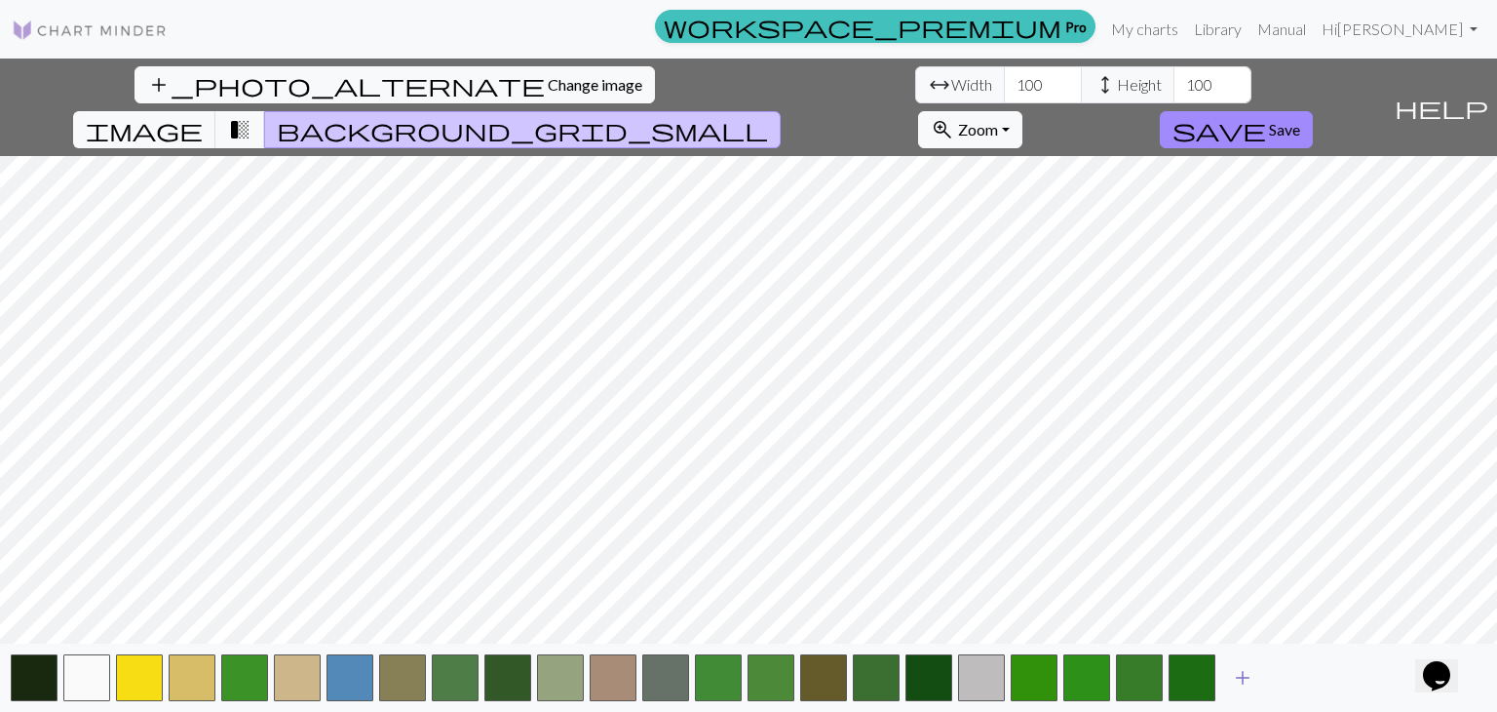
click at [1241, 670] on span "add" at bounding box center [1242, 677] width 23 height 27
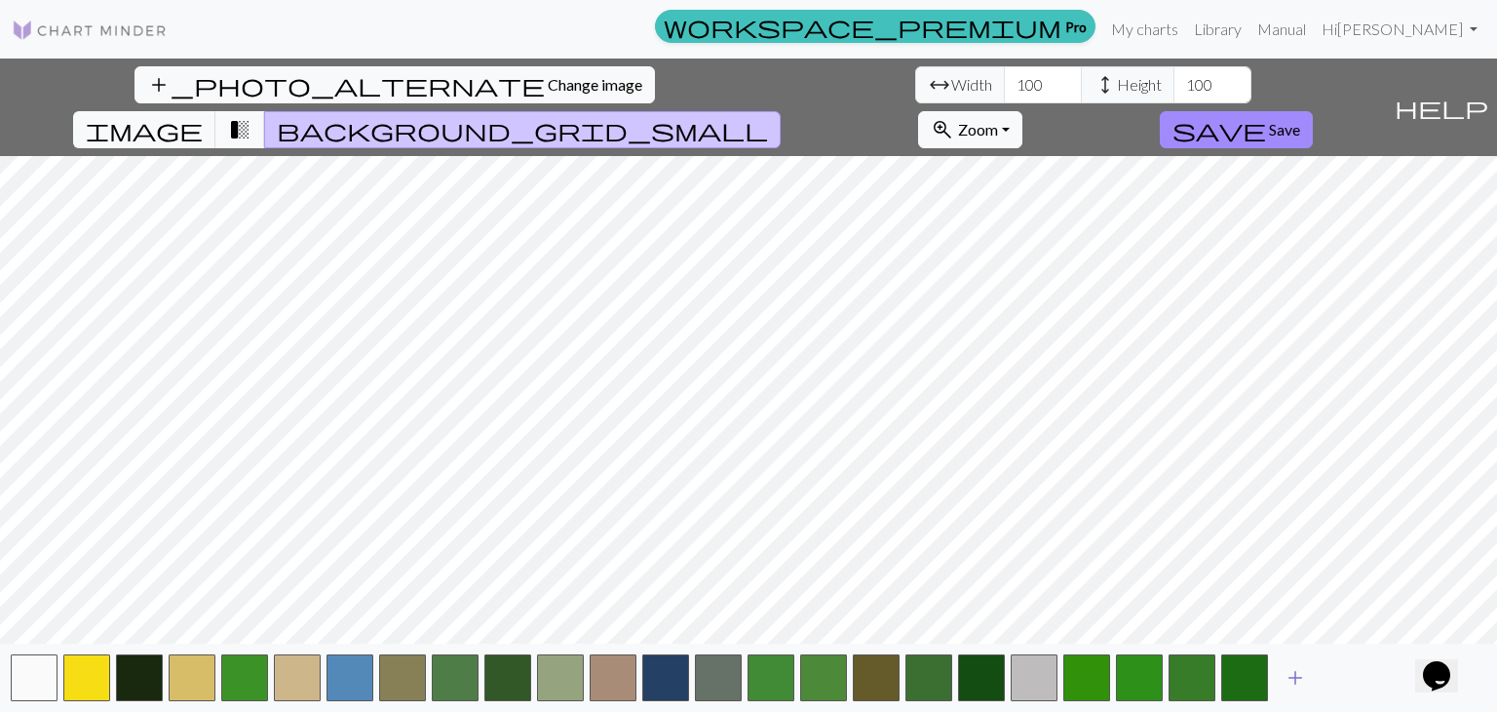
click at [1282, 671] on button "add" at bounding box center [1295, 677] width 49 height 37
click at [1321, 671] on div "add" at bounding box center [748, 677] width 1497 height 68
